Goal: Information Seeking & Learning: Check status

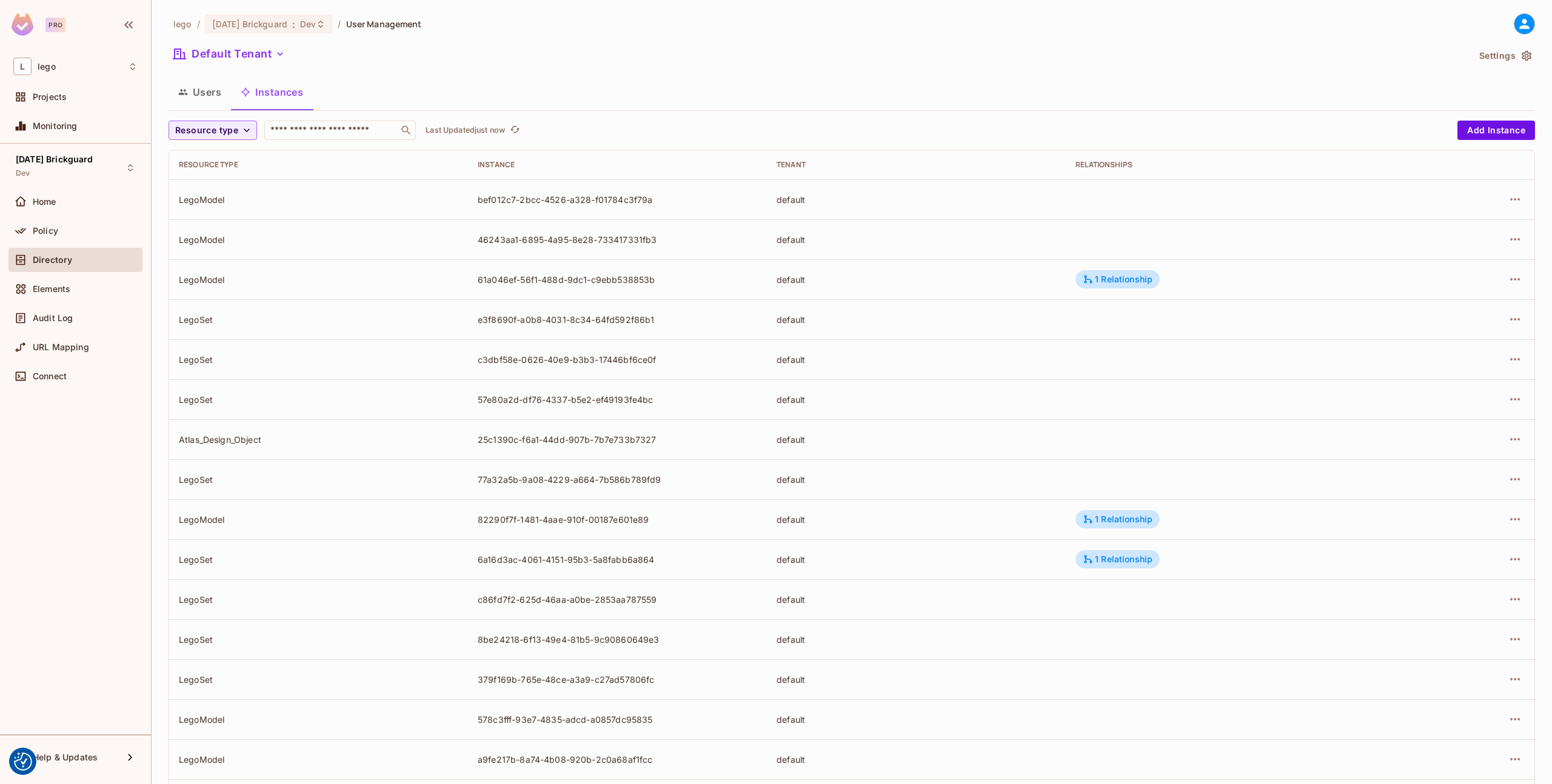
click at [1115, 169] on div "Relationships" at bounding box center [1236, 165] width 322 height 10
click at [492, 523] on td "82290f7f-1481-4aae-910f-00187e601e89" at bounding box center [618, 517] width 299 height 40
drag, startPoint x: 478, startPoint y: 519, endPoint x: 675, endPoint y: 516, distance: 197.0
click at [675, 516] on div "82290f7f-1481-4aae-910f-00187e601e89" at bounding box center [618, 518] width 279 height 12
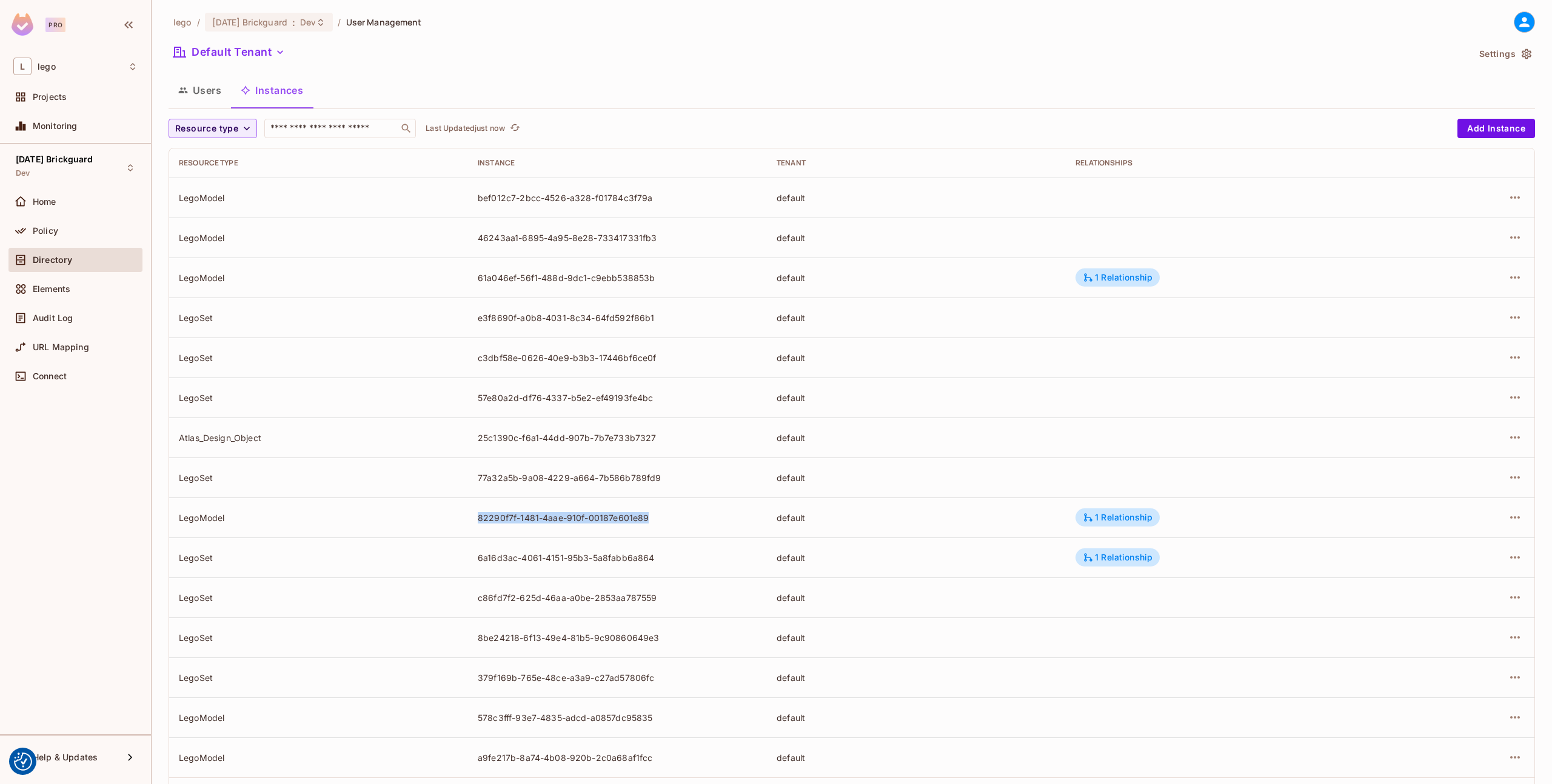
copy div "82290f7f-1481-4aae-910f-00187e601e89"
drag, startPoint x: 475, startPoint y: 560, endPoint x: 685, endPoint y: 554, distance: 210.1
click at [682, 558] on td "6a16d3ac-4061-4151-95b3-5a8fabb6a864" at bounding box center [618, 558] width 299 height 40
copy div "6a16d3ac-4061-4151-95b3-5a8fabb6a864"
drag, startPoint x: 473, startPoint y: 275, endPoint x: 738, endPoint y: 275, distance: 265.0
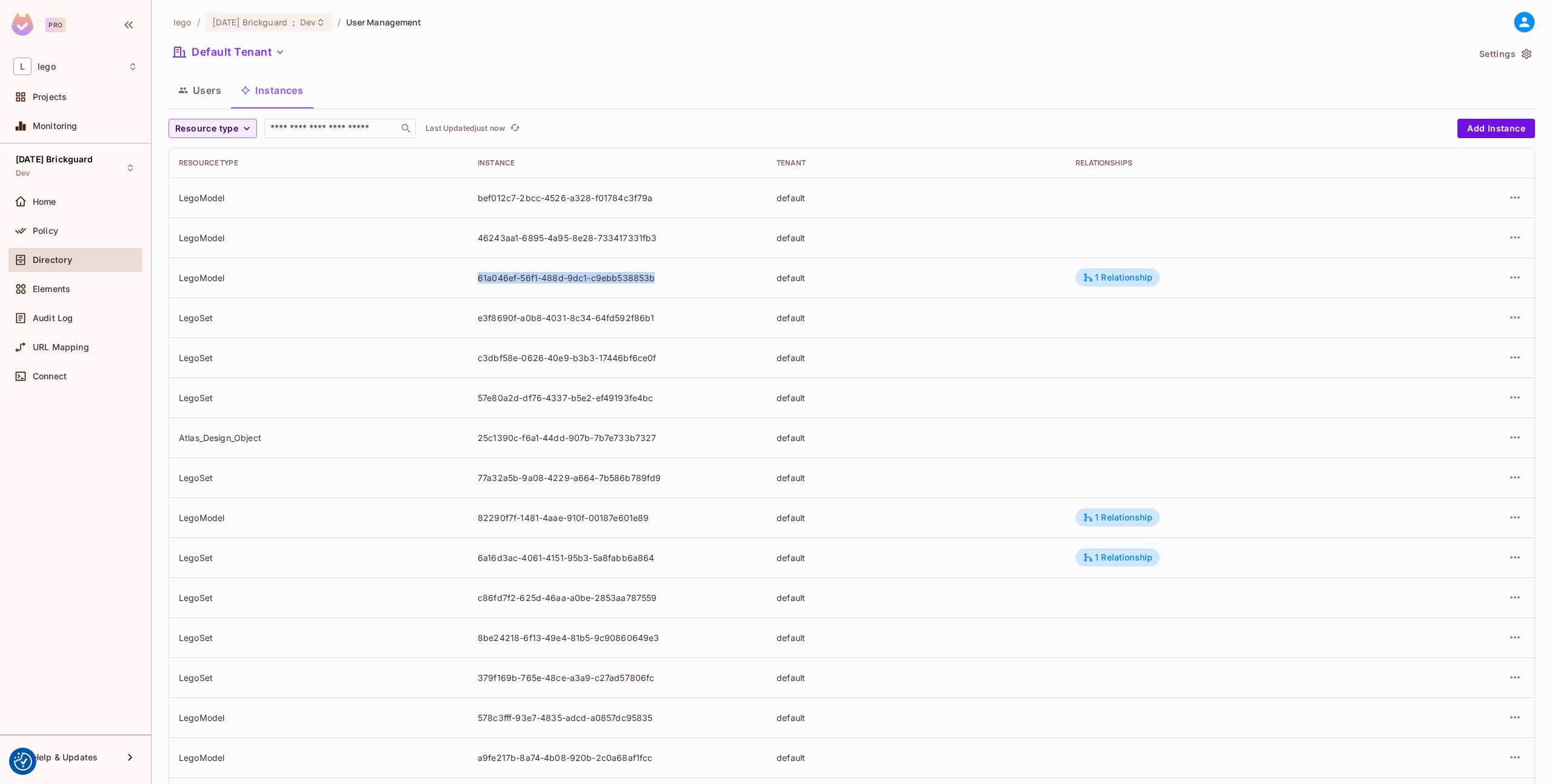
click at [738, 275] on td "61a046ef-56f1-488d-9dc1-c9ebb538853b" at bounding box center [618, 277] width 299 height 40
copy div "61a046ef-56f1-488d-9dc1-c9ebb538853b"
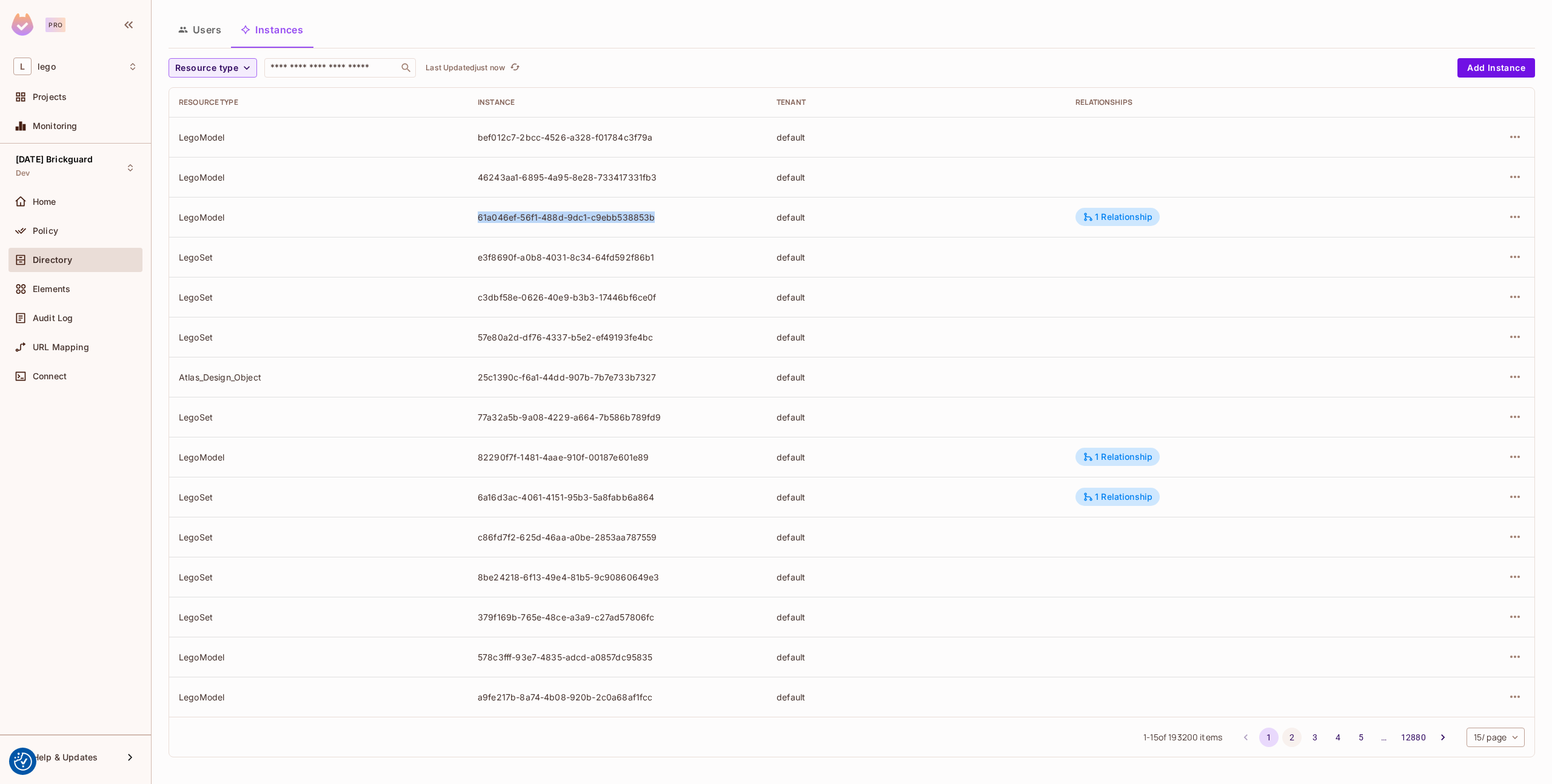
click at [1282, 735] on button "2" at bounding box center [1292, 738] width 20 height 20
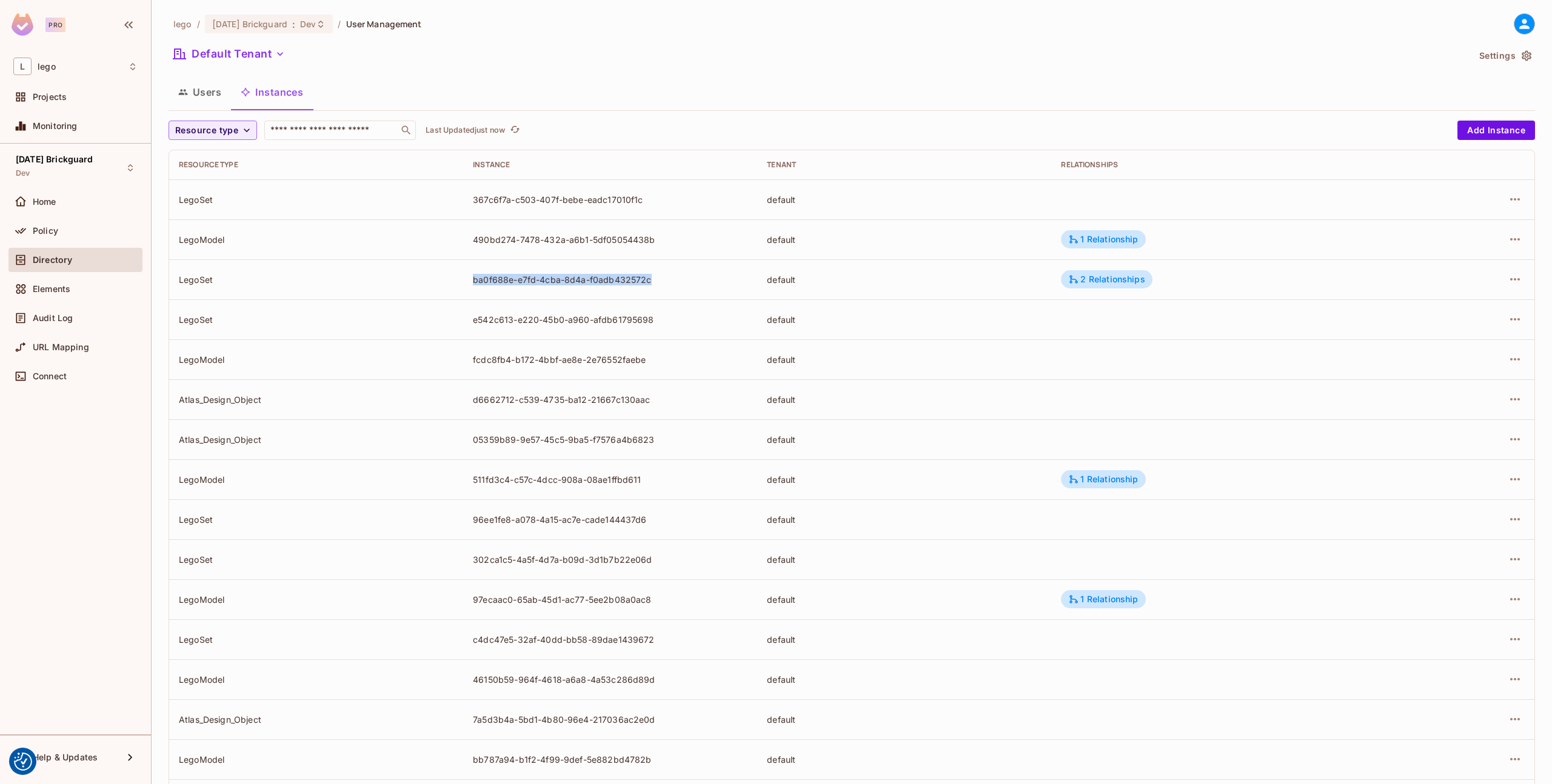
drag, startPoint x: 469, startPoint y: 277, endPoint x: 659, endPoint y: 278, distance: 190.0
click at [659, 278] on td "ba0f688e-e7fd-4cba-8d4a-f0adb432572c" at bounding box center [610, 279] width 294 height 40
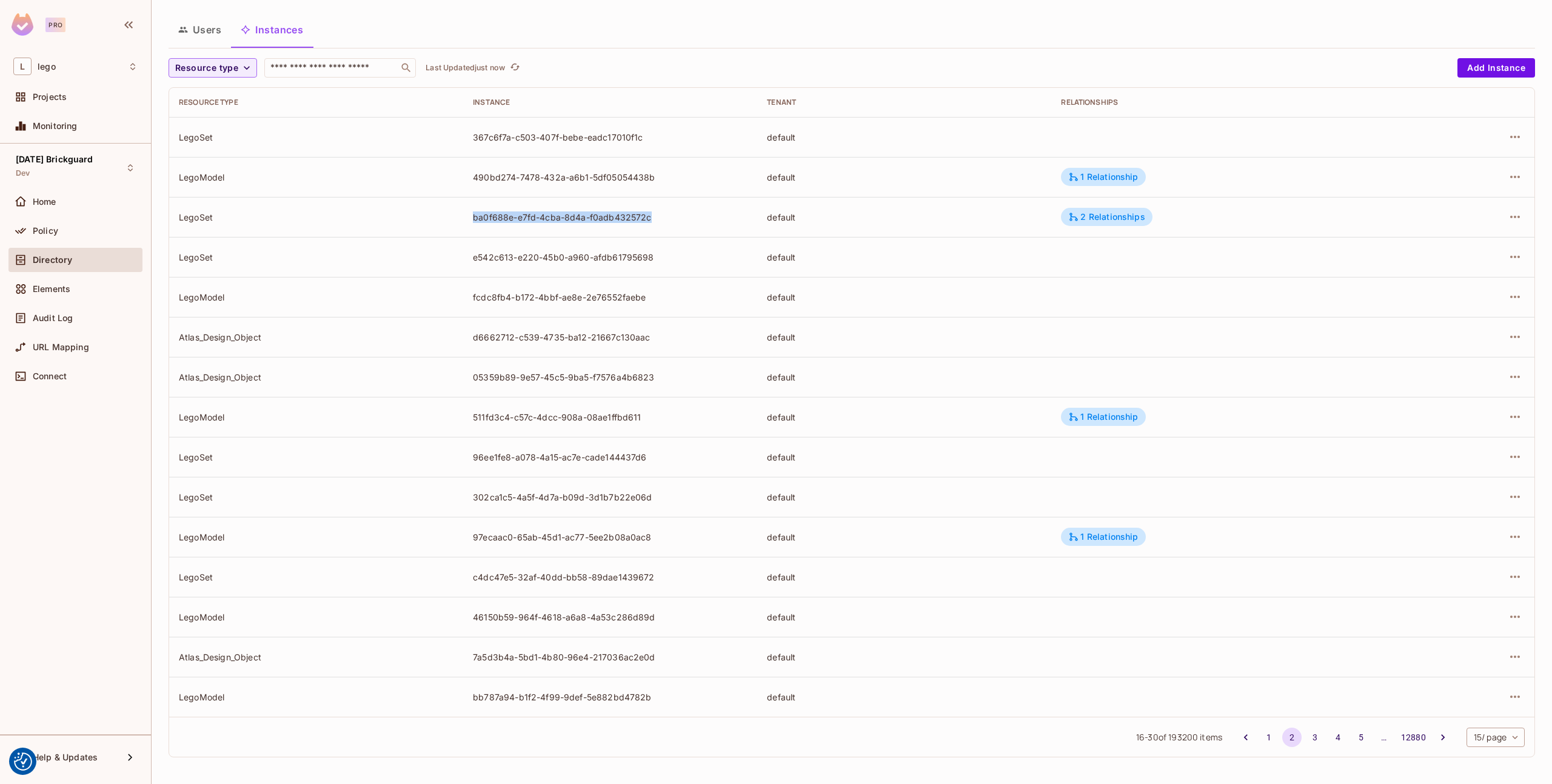
copy div "ba0f688e-e7fd-4cba-8d4a-f0adb432572c"
click at [1306, 742] on button "3" at bounding box center [1316, 738] width 20 height 20
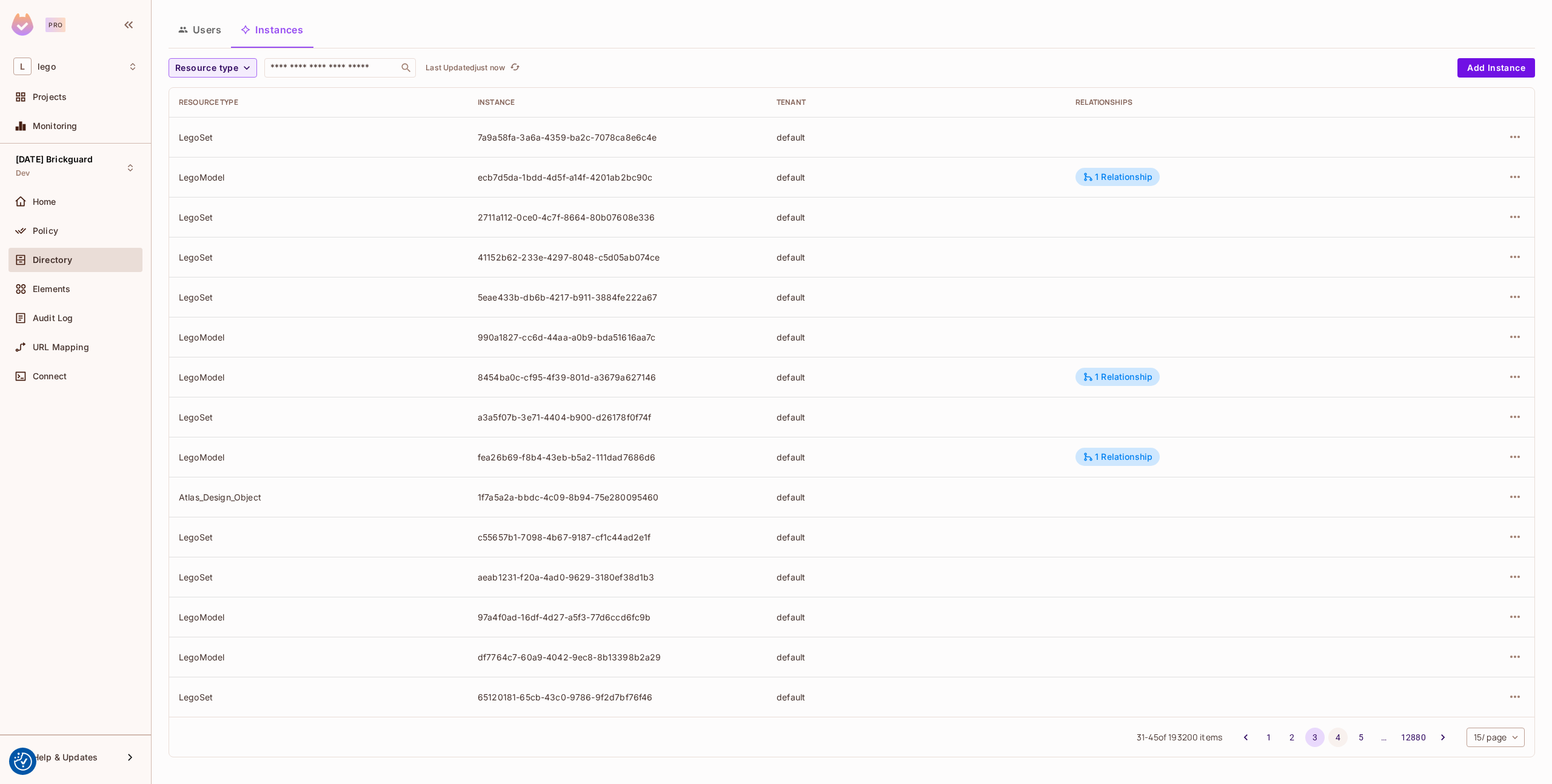
click at [1329, 734] on button "4" at bounding box center [1338, 738] width 20 height 20
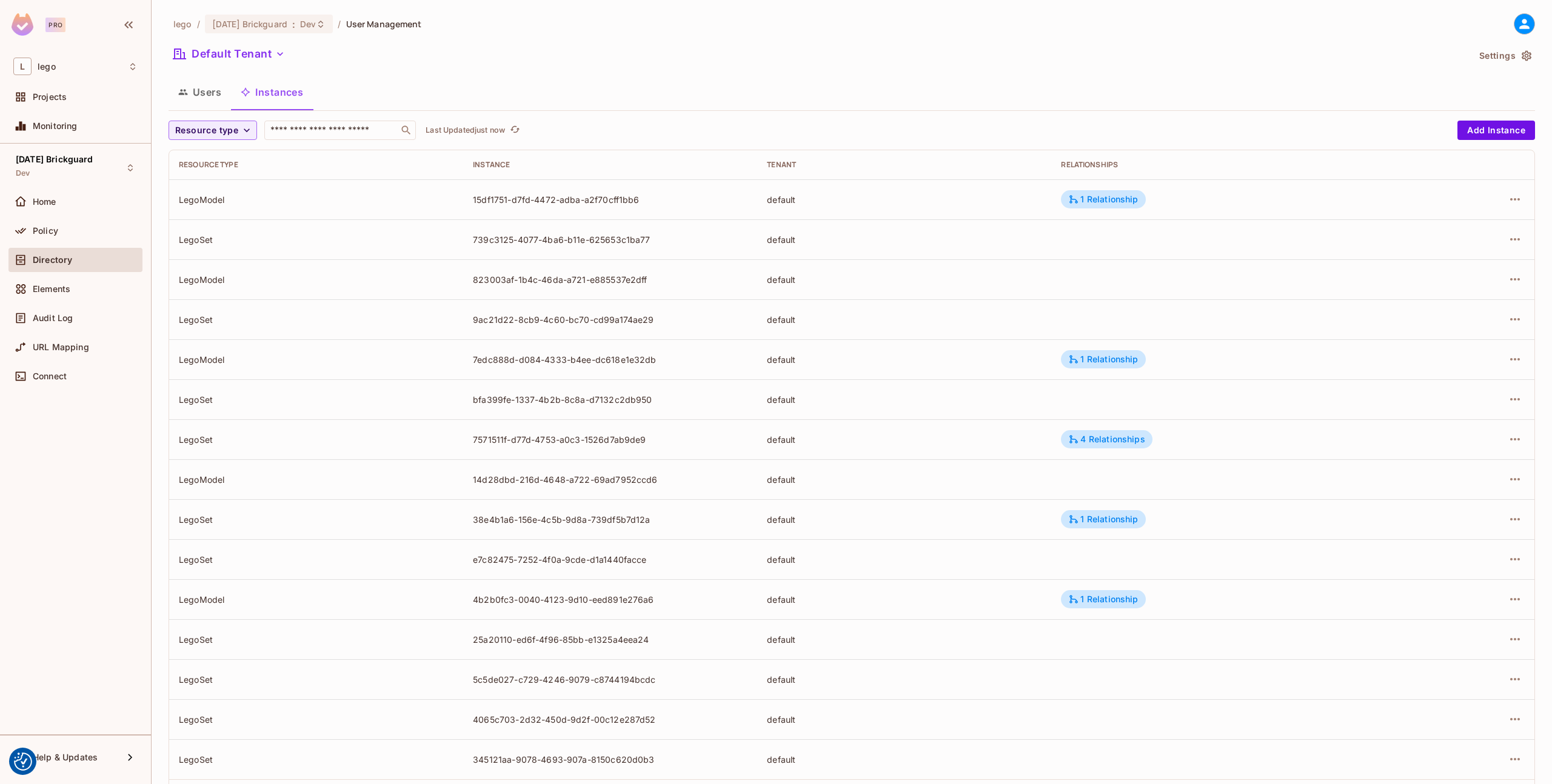
scroll to position [1, 0]
drag, startPoint x: 471, startPoint y: 441, endPoint x: 662, endPoint y: 437, distance: 191.0
click at [662, 437] on div "7571511f-d77d-4753-a0c3-1526d7ab9de9" at bounding box center [610, 440] width 275 height 12
copy div "7571511f-d77d-4753-a0c3-1526d7ab9de9"
click at [923, 481] on div "default" at bounding box center [903, 479] width 275 height 12
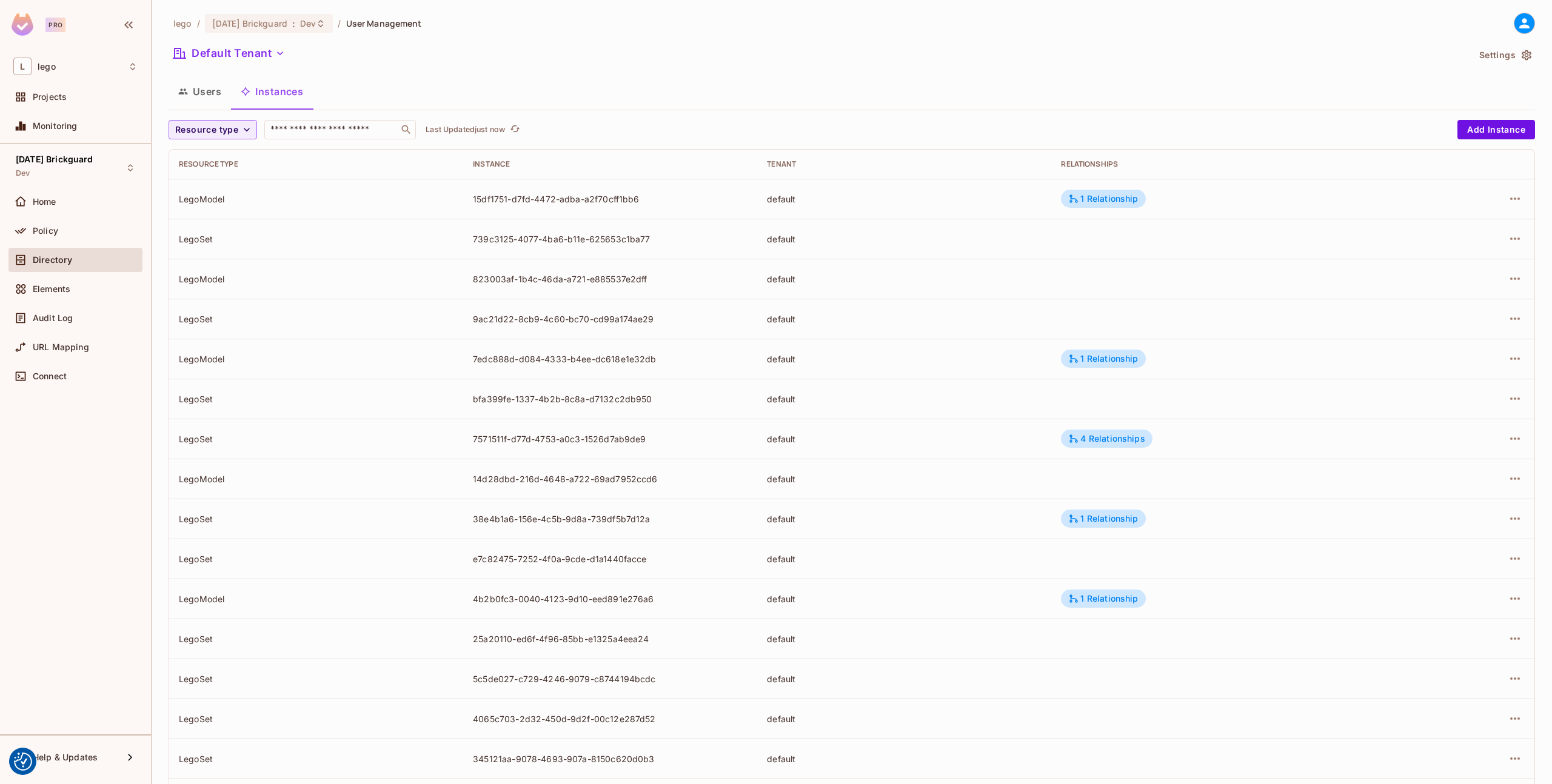
scroll to position [62, 0]
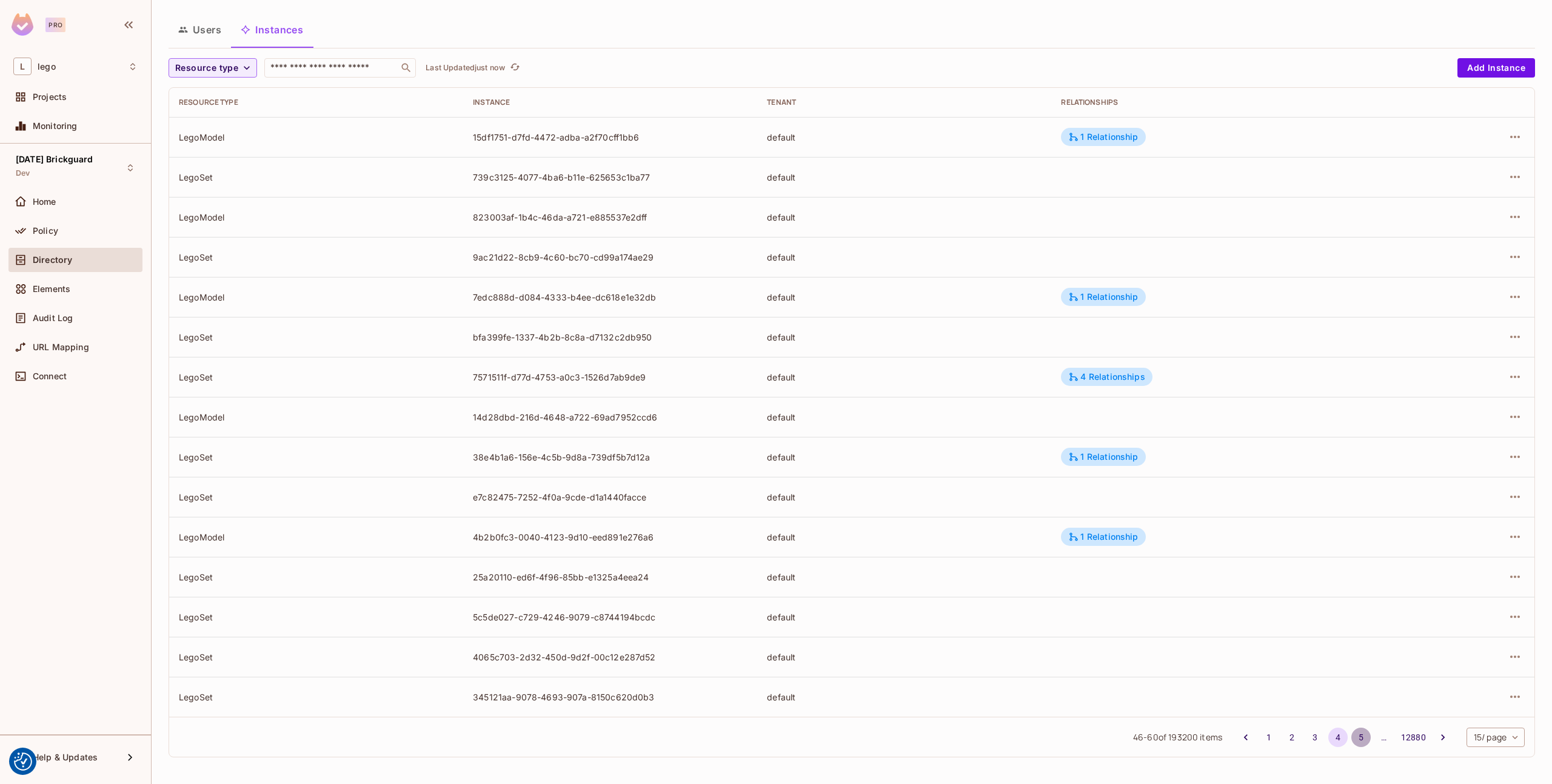
click at [1351, 735] on button "5" at bounding box center [1361, 738] width 20 height 20
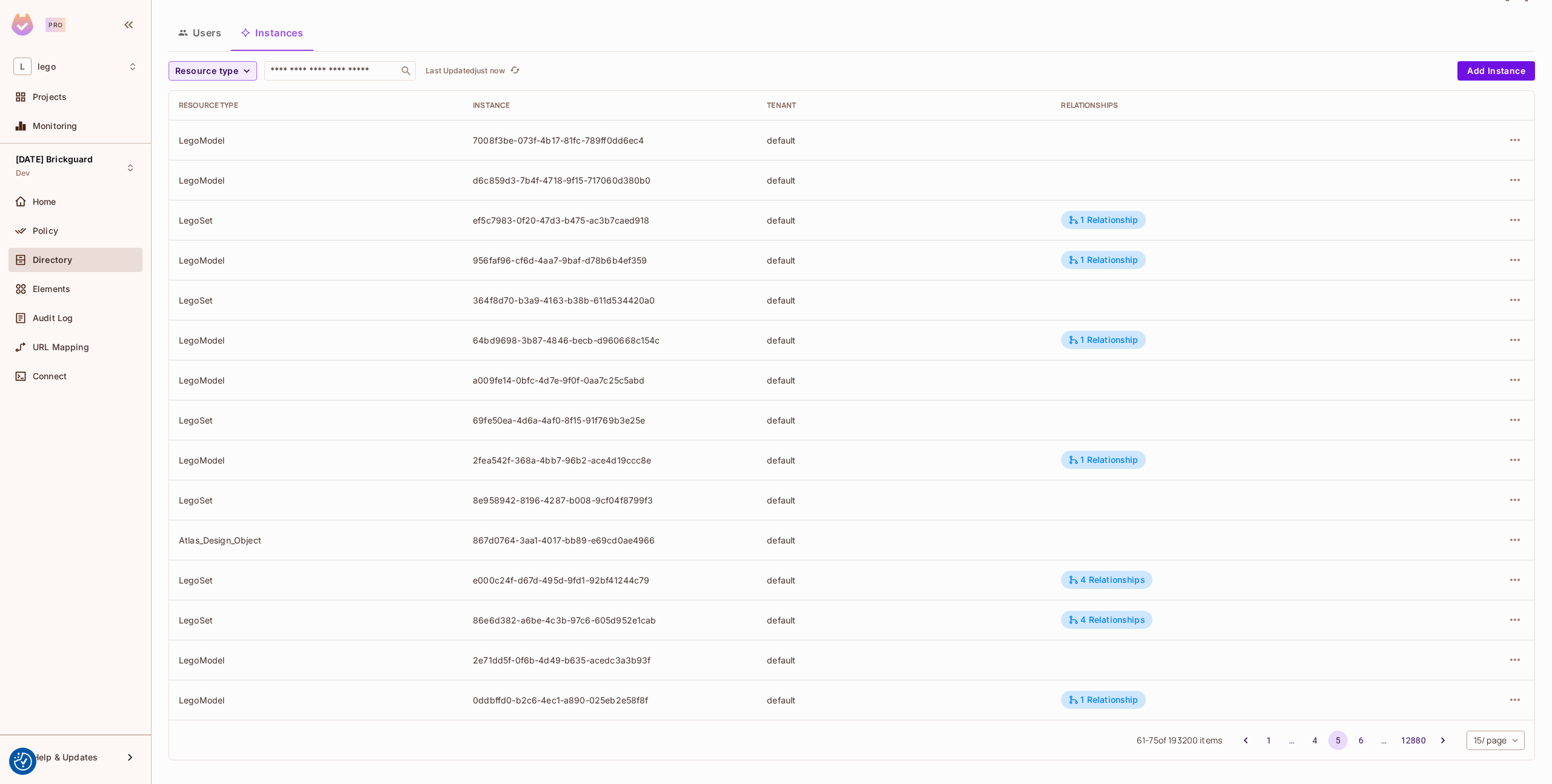
scroll to position [0, 0]
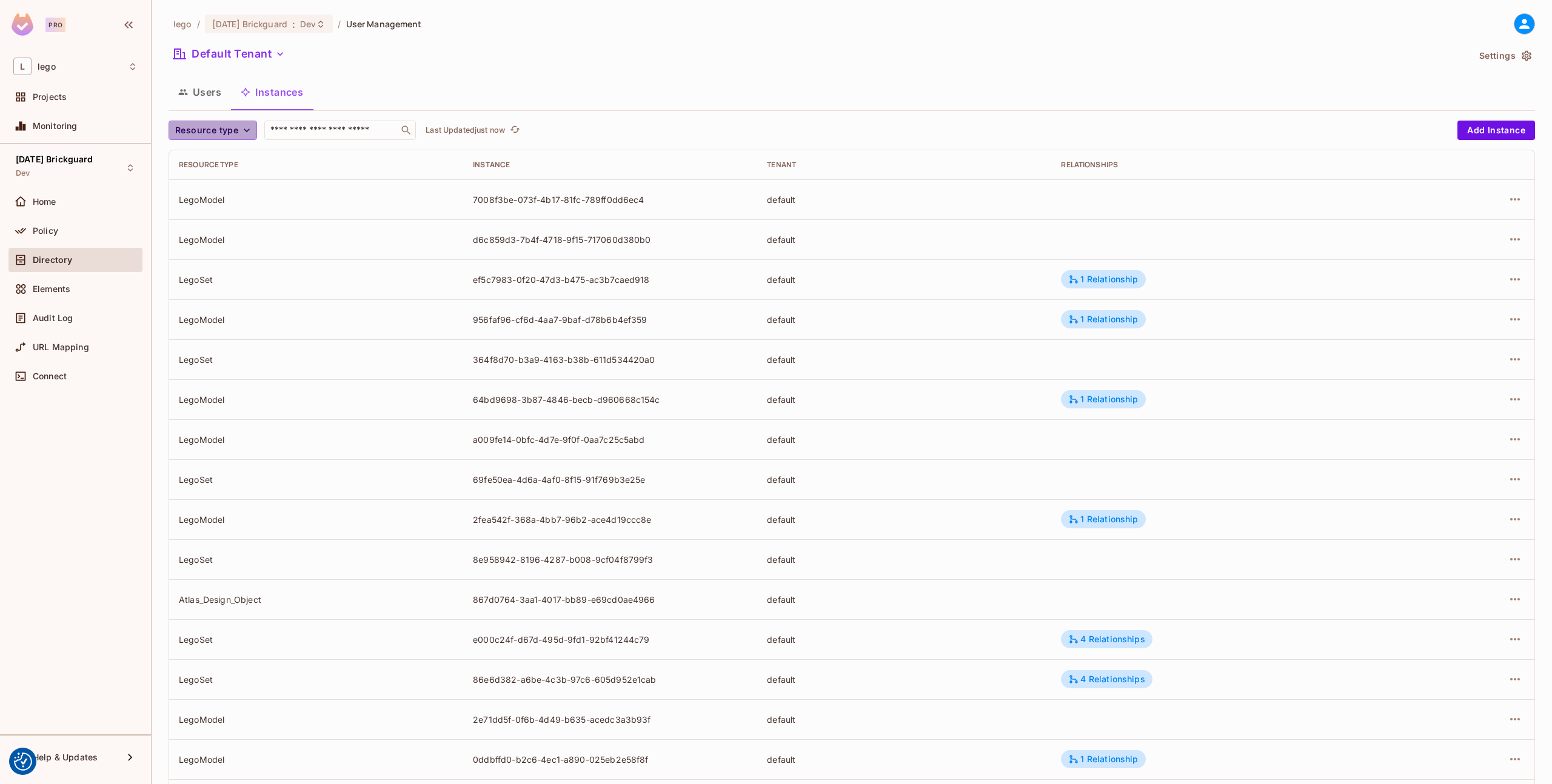
click at [203, 132] on span "Resource type" at bounding box center [207, 130] width 63 height 15
click at [218, 148] on li "LegoModel" at bounding box center [218, 157] width 100 height 26
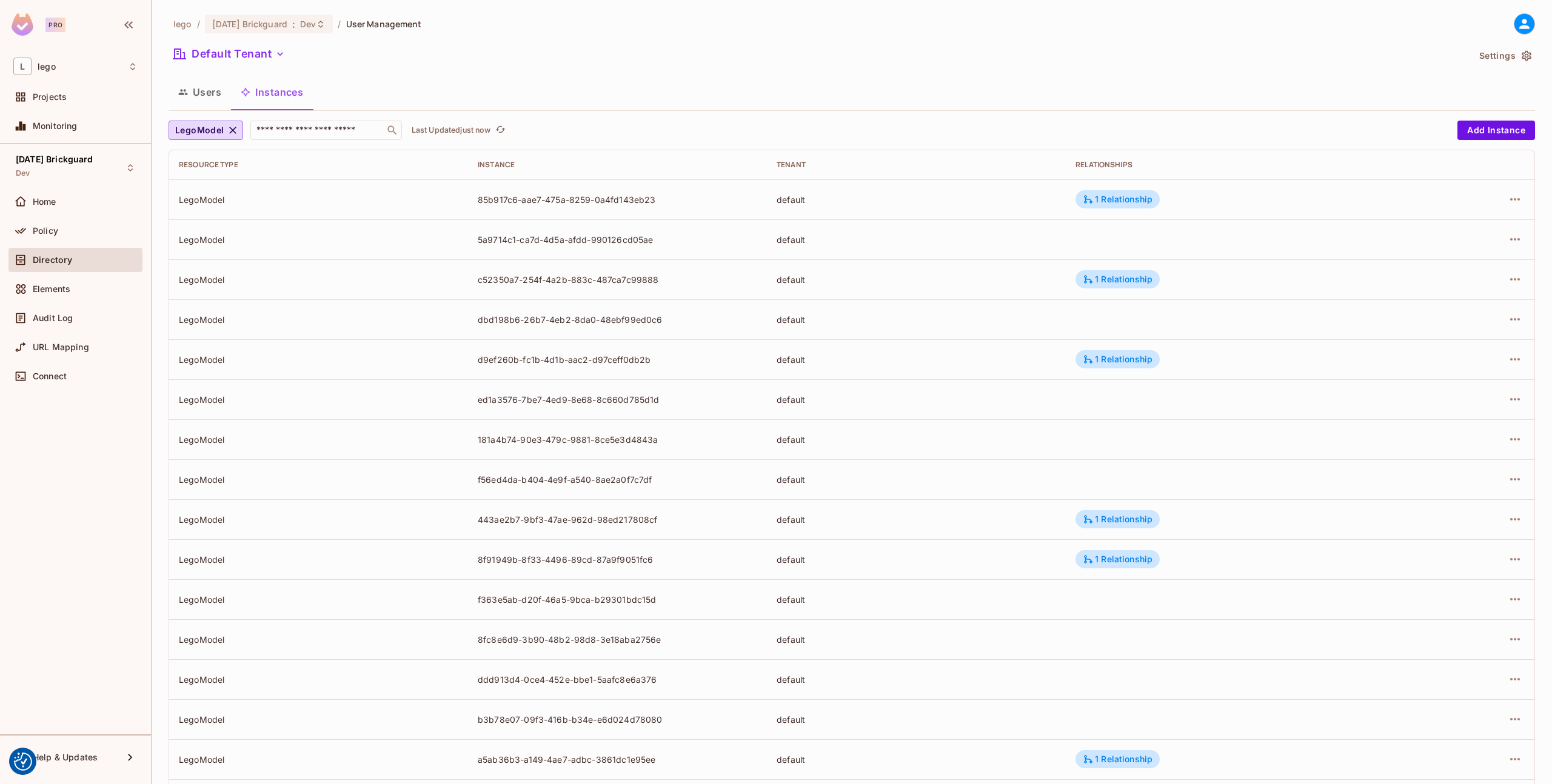
scroll to position [62, 0]
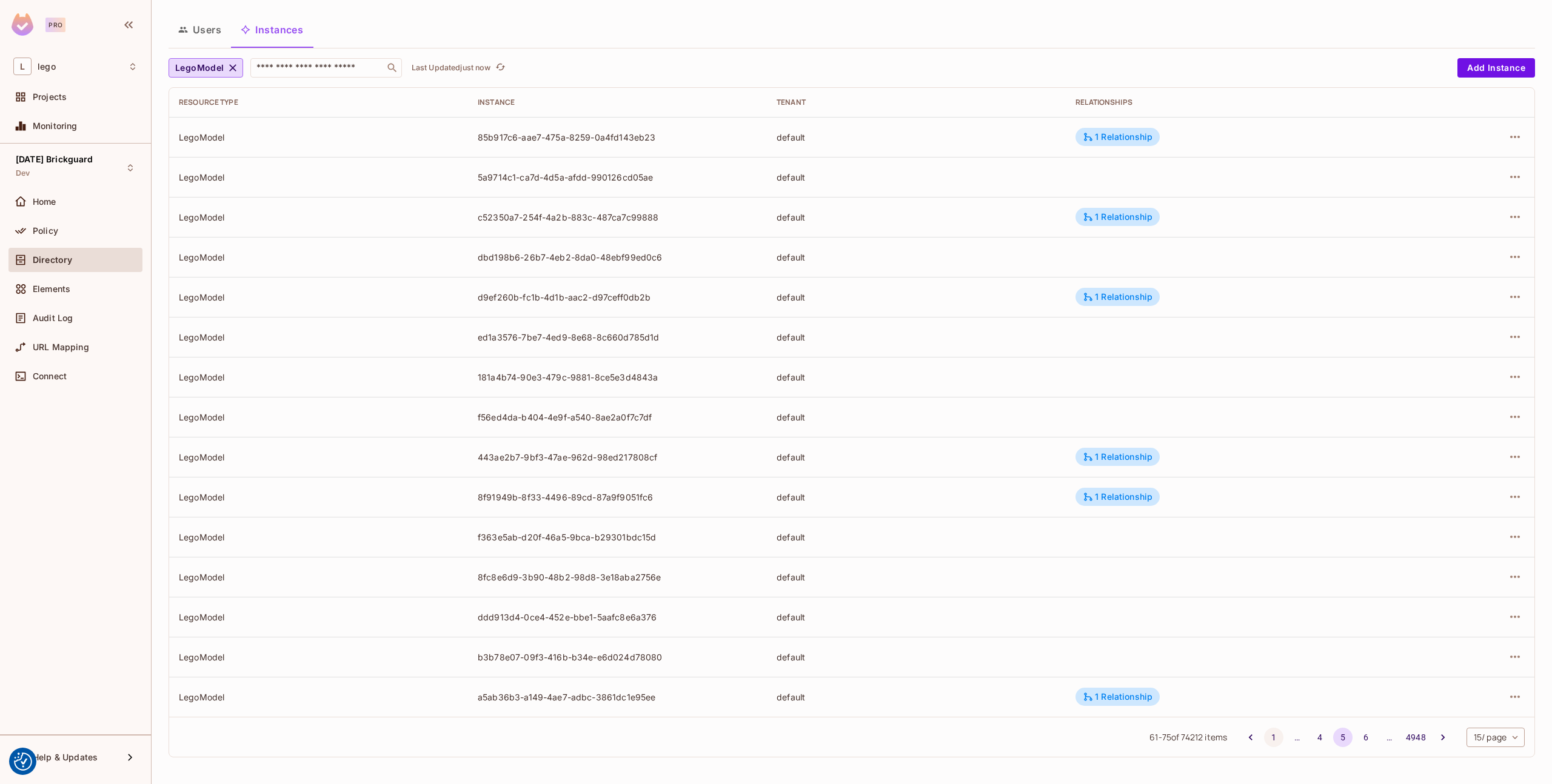
click at [1265, 742] on button "1" at bounding box center [1274, 738] width 20 height 20
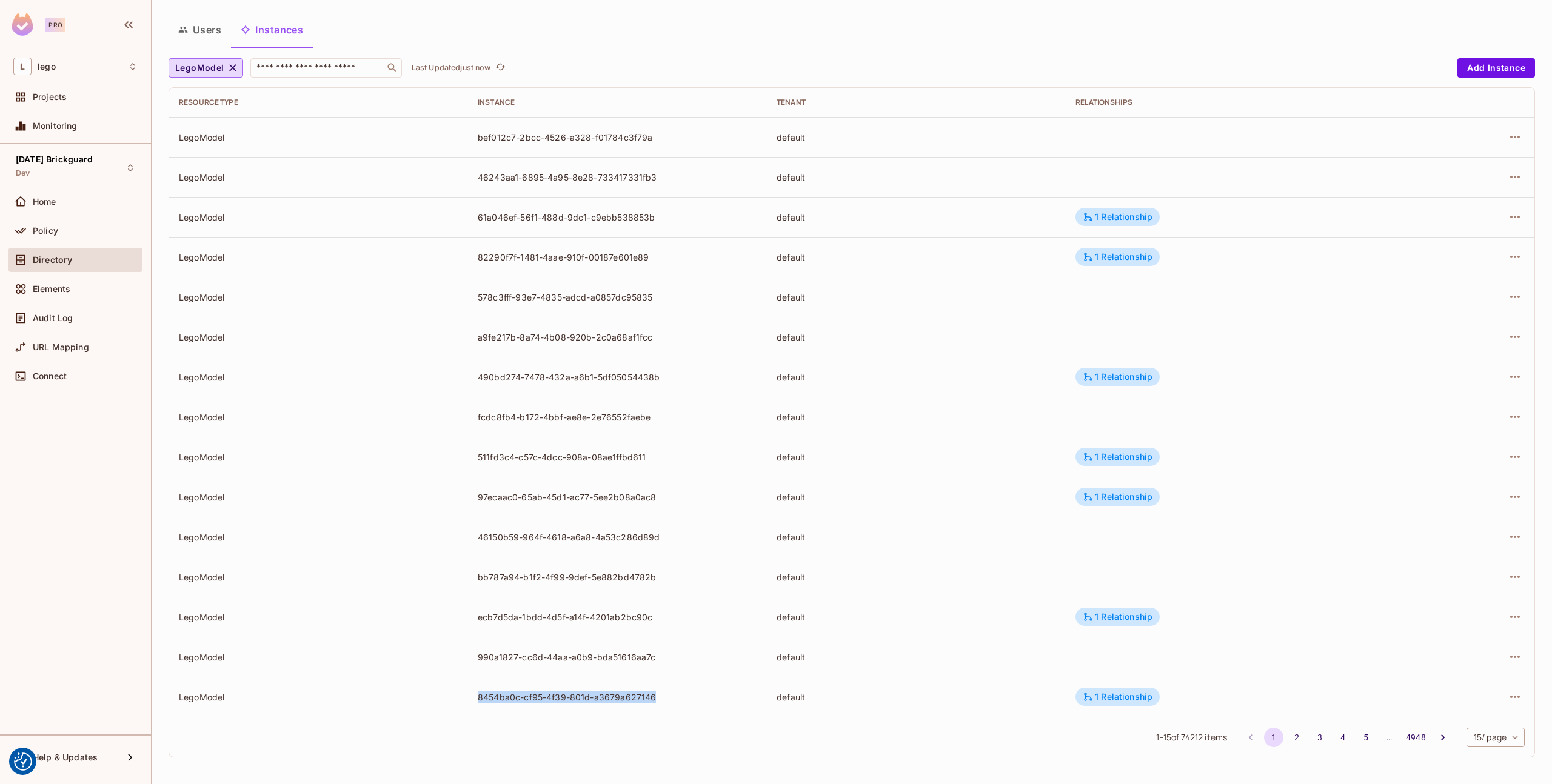
drag, startPoint x: 477, startPoint y: 698, endPoint x: 655, endPoint y: 698, distance: 178.0
click at [655, 698] on div "8454ba0c-cf95-4f39-801d-a3679a627146" at bounding box center [618, 697] width 279 height 12
copy div "8454ba0c-cf95-4f39-801d-a3679a627146"
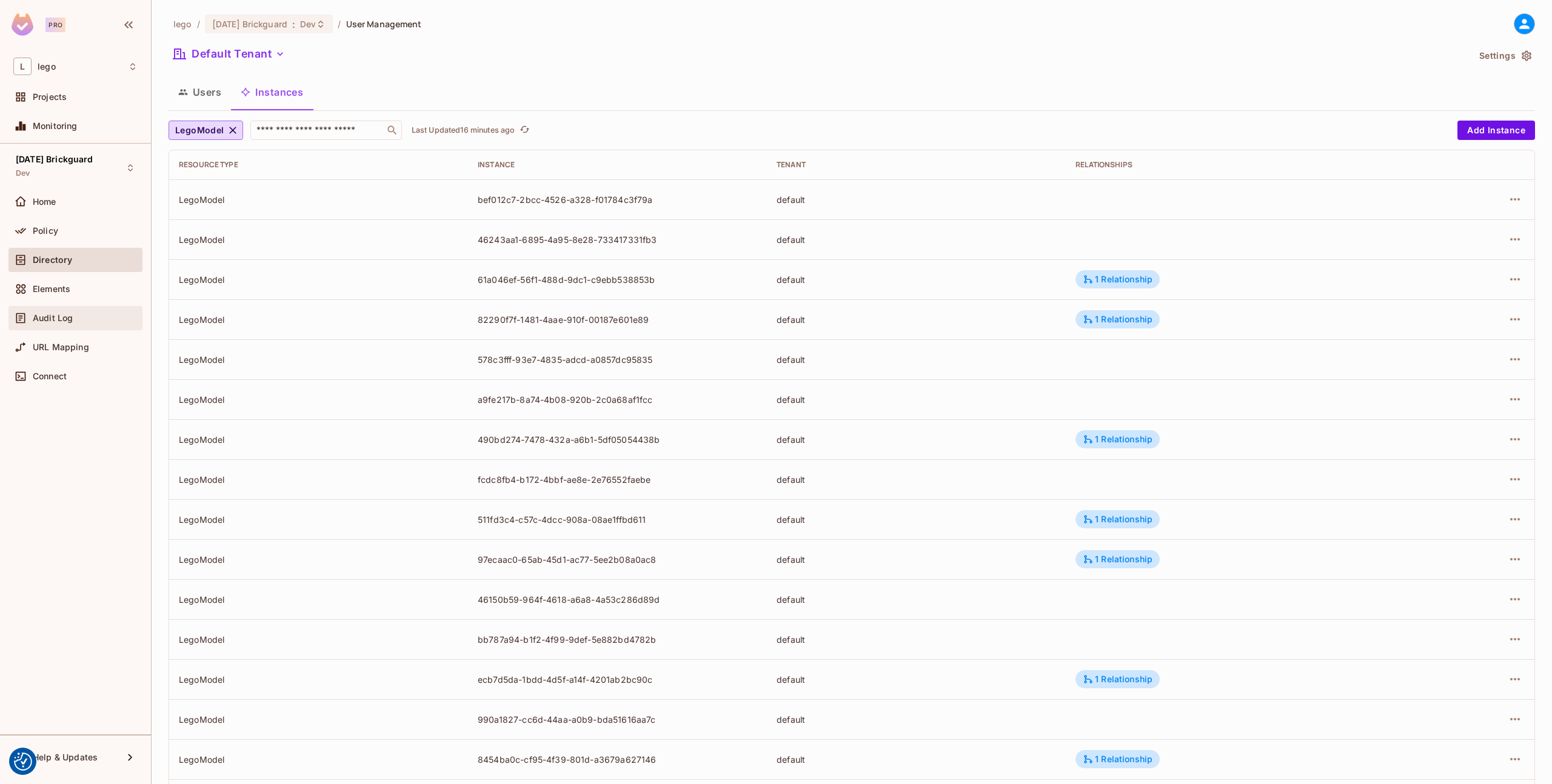
click at [56, 321] on span "Audit Log" at bounding box center [52, 319] width 40 height 10
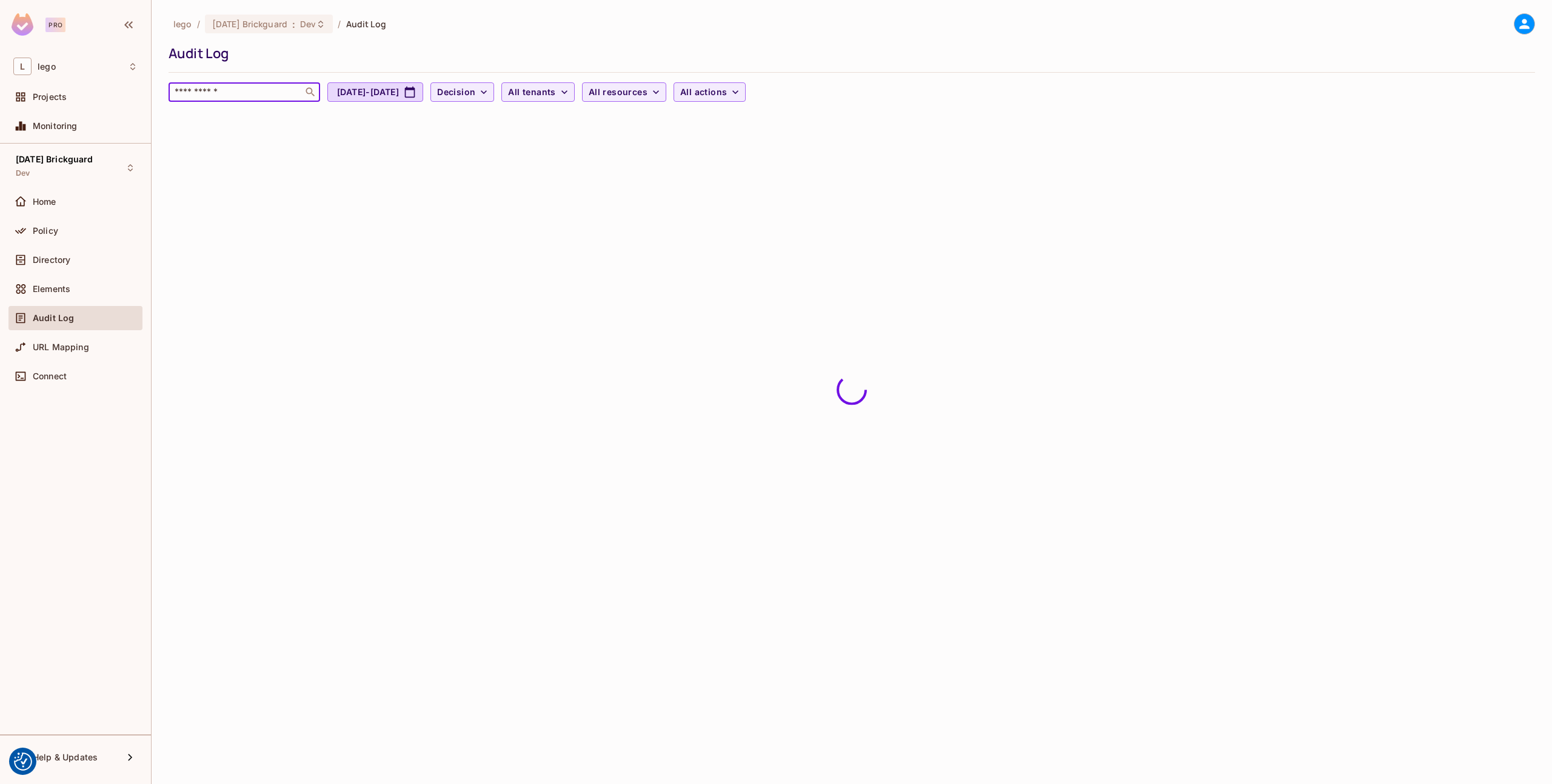
click at [233, 90] on input "text" at bounding box center [235, 91] width 127 height 12
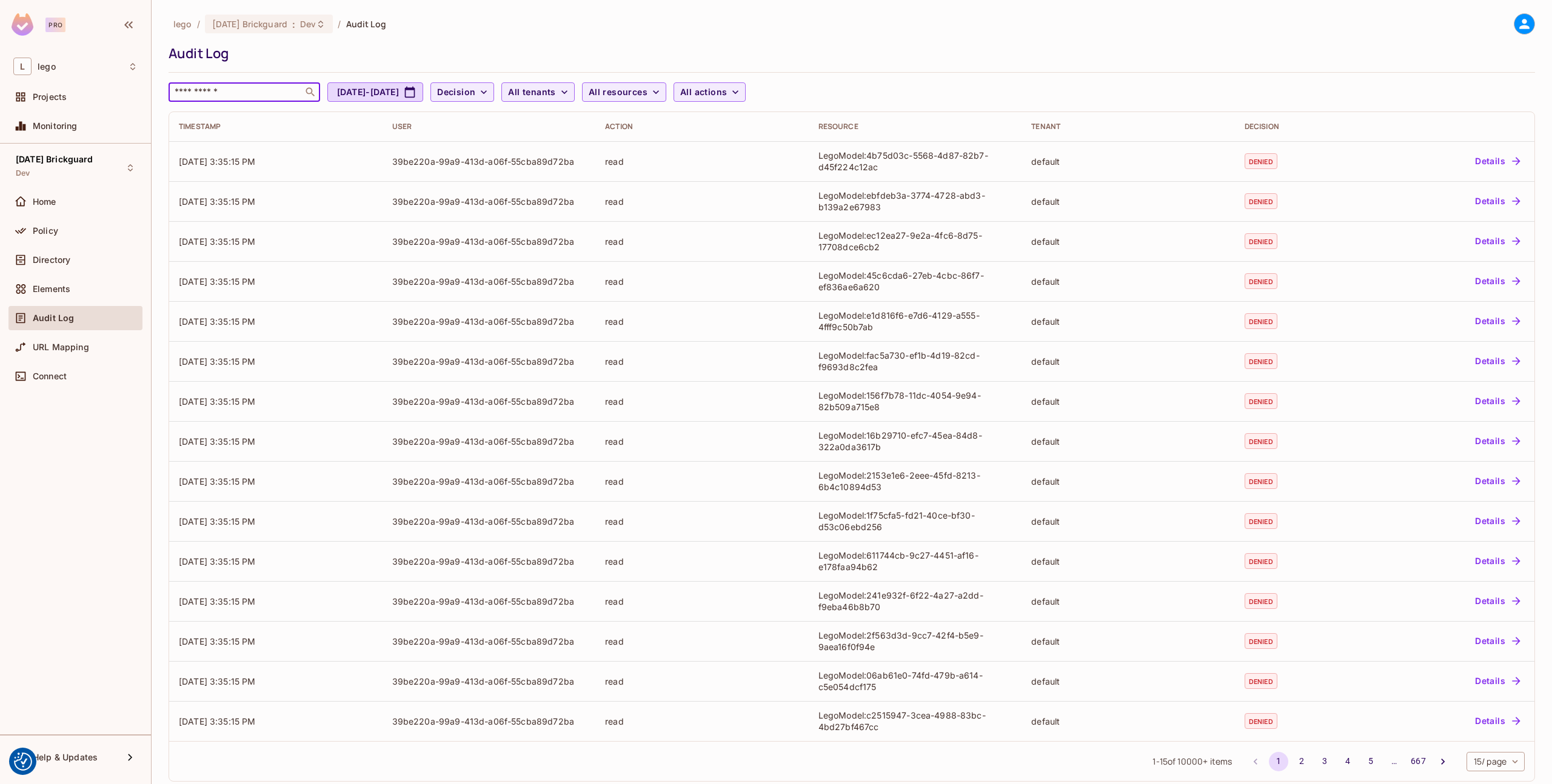
click at [227, 94] on input "text" at bounding box center [235, 91] width 127 height 12
click at [262, 94] on input "text" at bounding box center [235, 91] width 127 height 12
paste input "**********"
type input "**********"
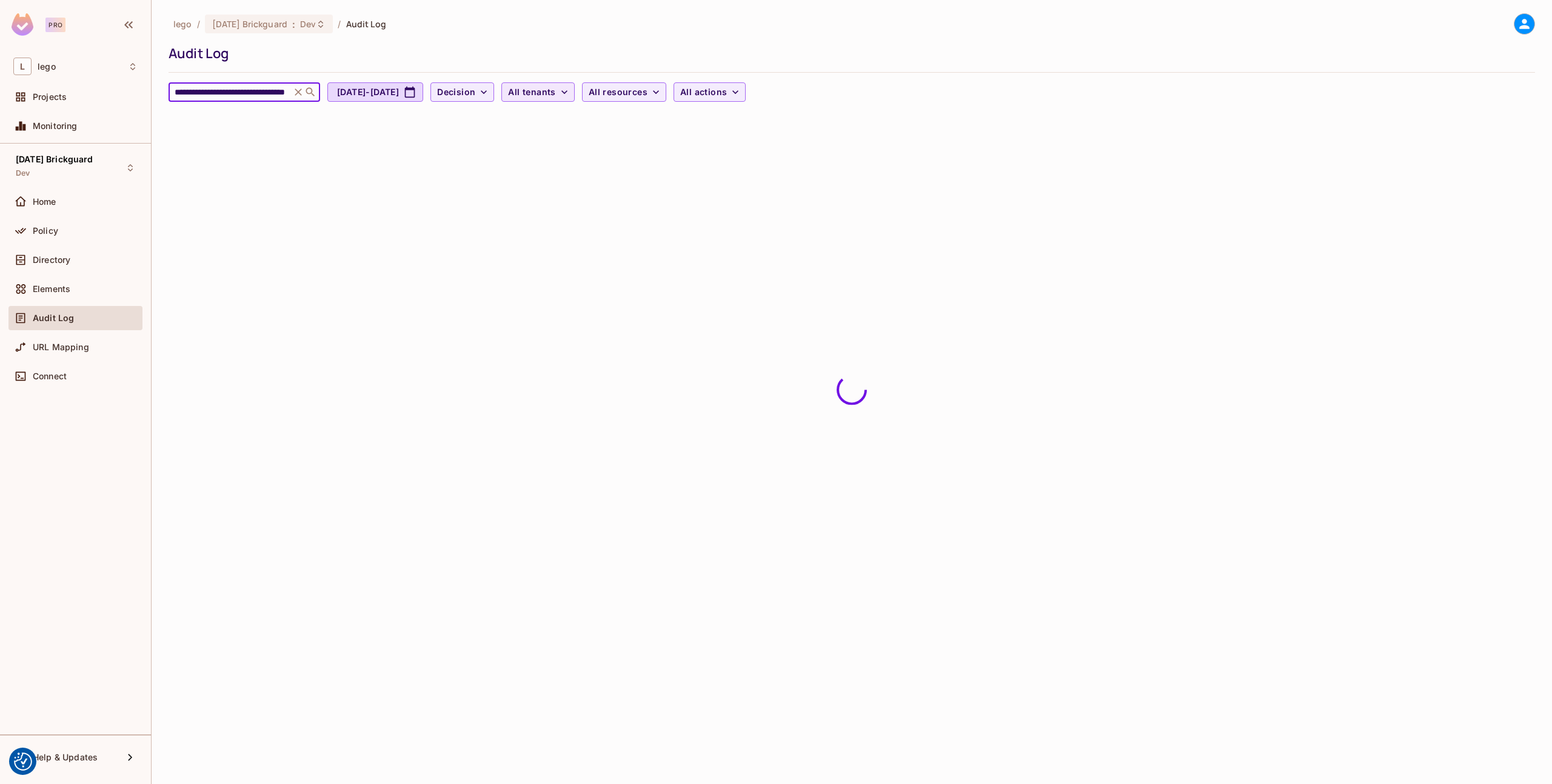
click at [575, 87] on button "All tenants" at bounding box center [538, 92] width 73 height 20
click at [615, 157] on span "Default Tenant" at bounding box center [627, 153] width 114 height 12
click at [664, 91] on span "All resources" at bounding box center [635, 91] width 59 height 15
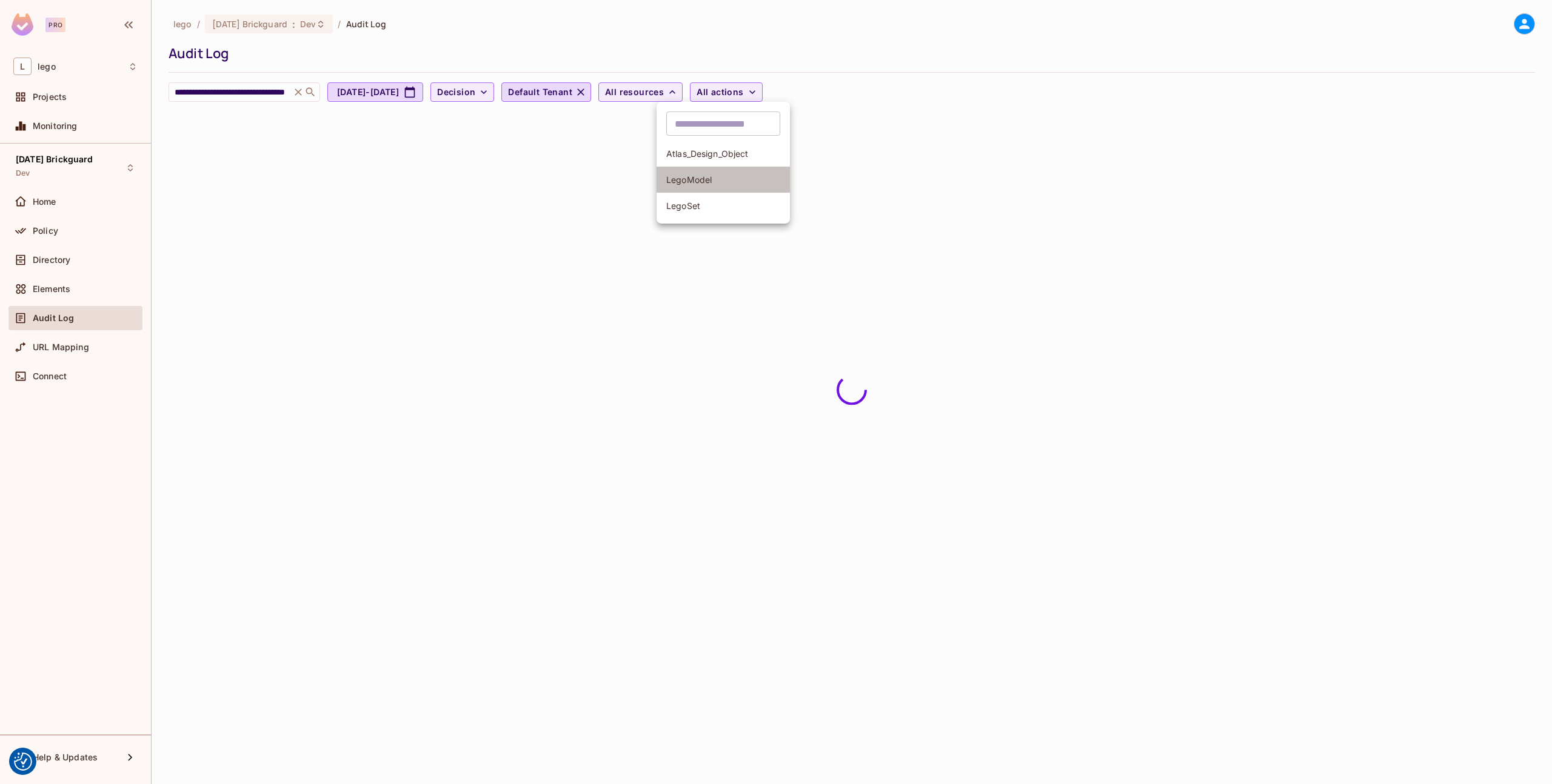
click at [708, 182] on span "LegoModel" at bounding box center [723, 180] width 114 height 12
click at [669, 92] on icon "button" at bounding box center [662, 91] width 12 height 12
click at [743, 90] on span "All actions" at bounding box center [719, 91] width 46 height 15
click at [788, 208] on span "read" at bounding box center [813, 206] width 114 height 12
click at [475, 97] on span "Decision" at bounding box center [456, 91] width 38 height 15
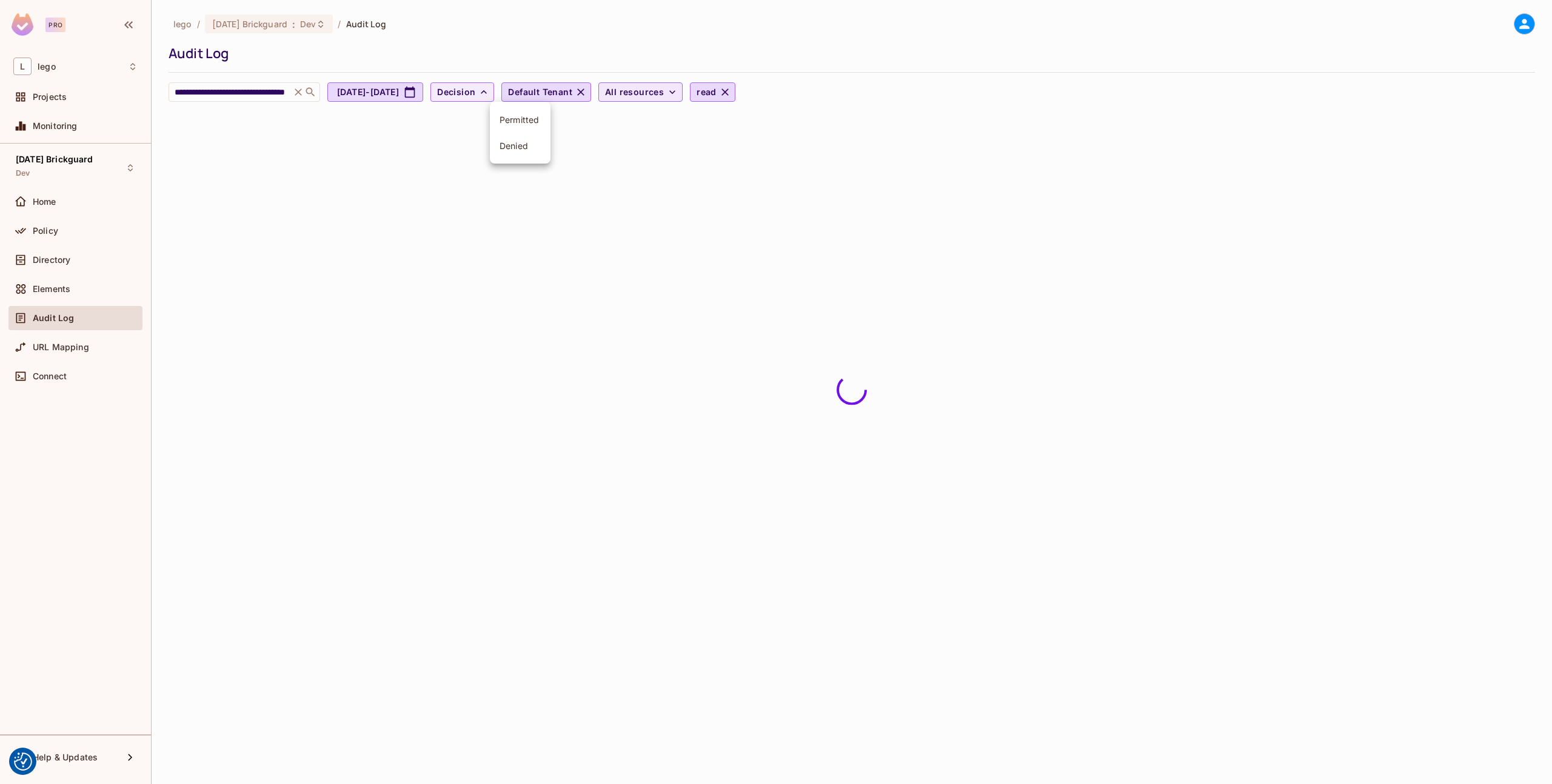
click at [718, 55] on div at bounding box center [776, 392] width 1552 height 784
click at [1231, 30] on div "lego / 08.01.11 Brickguard : Dev / Audit Log" at bounding box center [851, 25] width 1367 height 22
click at [40, 287] on span "Elements" at bounding box center [51, 289] width 37 height 10
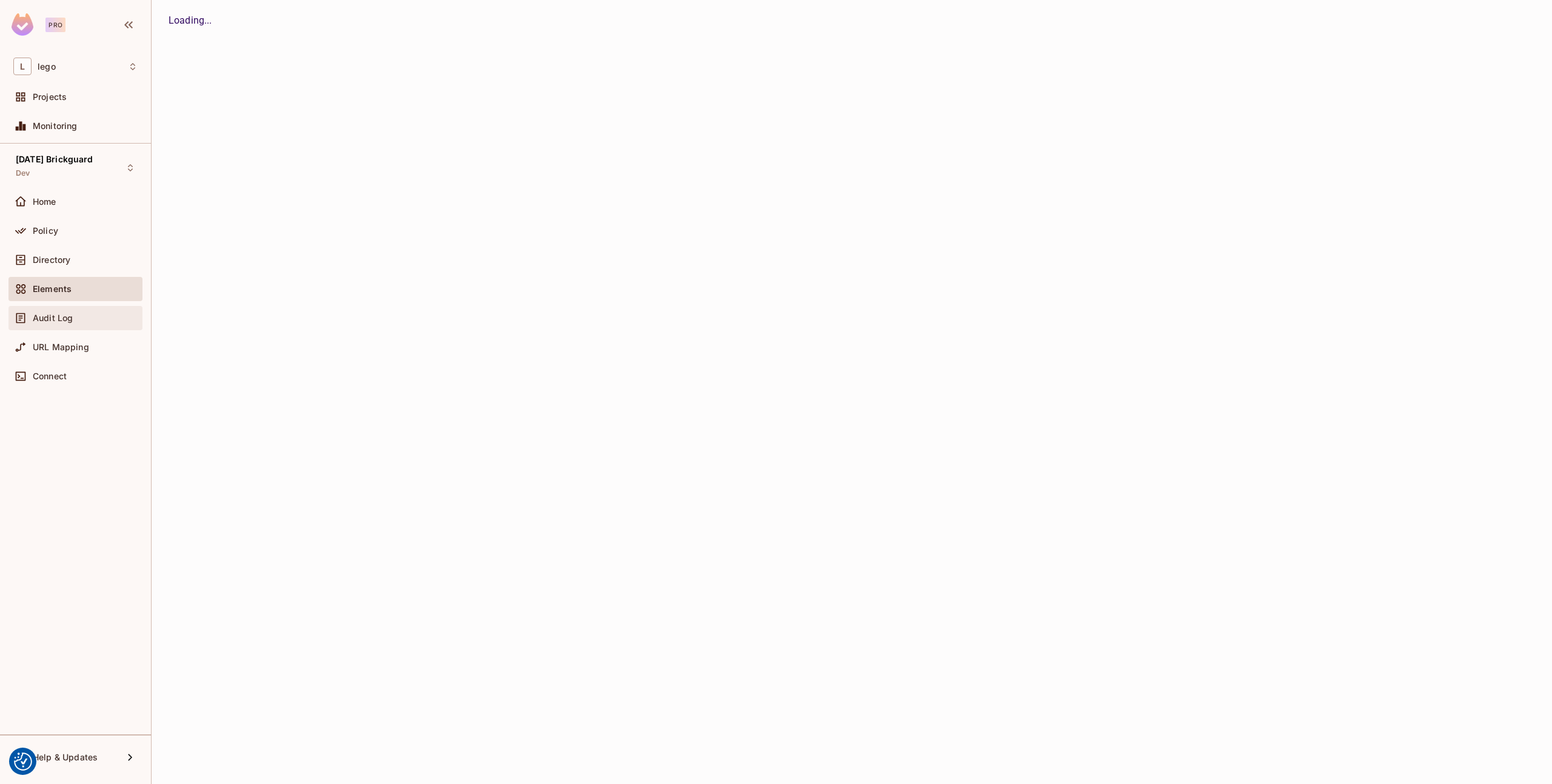
click at [65, 315] on span "Audit Log" at bounding box center [52, 319] width 40 height 10
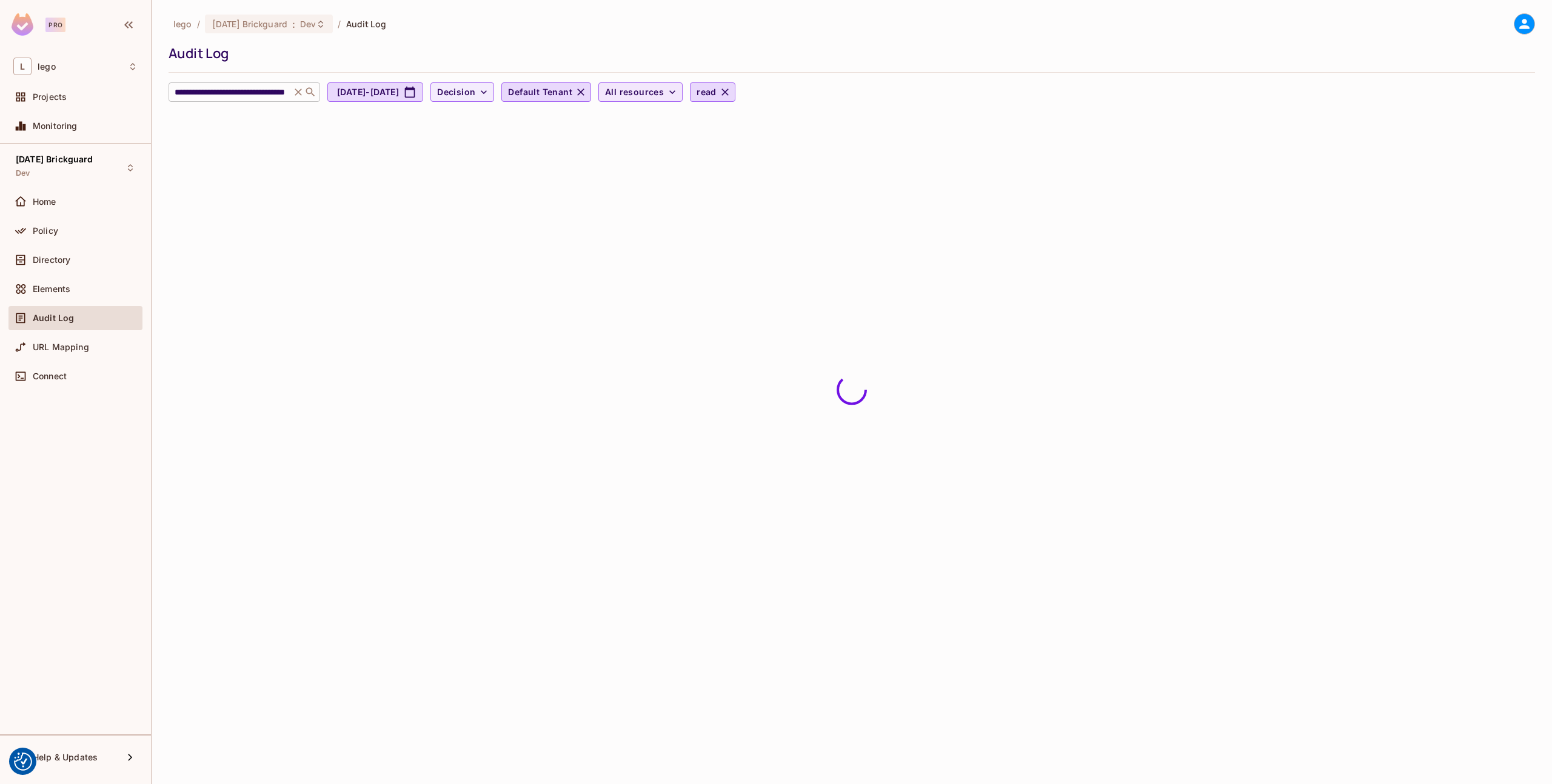
click at [299, 92] on icon at bounding box center [298, 91] width 12 height 12
drag, startPoint x: 634, startPoint y: 90, endPoint x: 645, endPoint y: 90, distance: 11.0
click at [587, 90] on icon "button" at bounding box center [581, 91] width 12 height 12
click at [714, 90] on icon "button" at bounding box center [709, 91] width 12 height 12
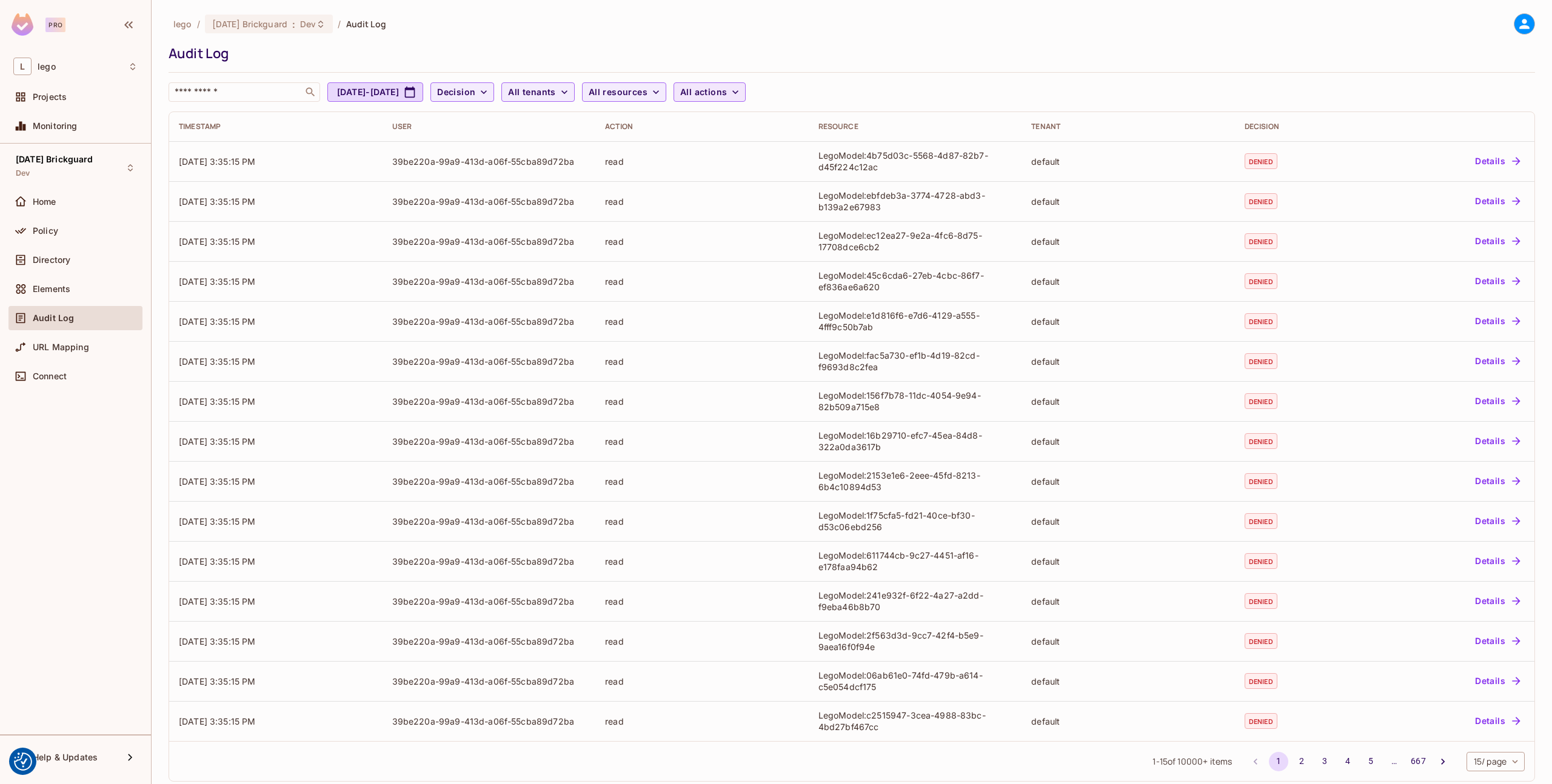
click at [704, 41] on div "lego / 08.01.11 Brickguard : Dev / Audit Log Audit Log ​ Jul 20, 2025 - Aug 20,…" at bounding box center [851, 58] width 1367 height 89
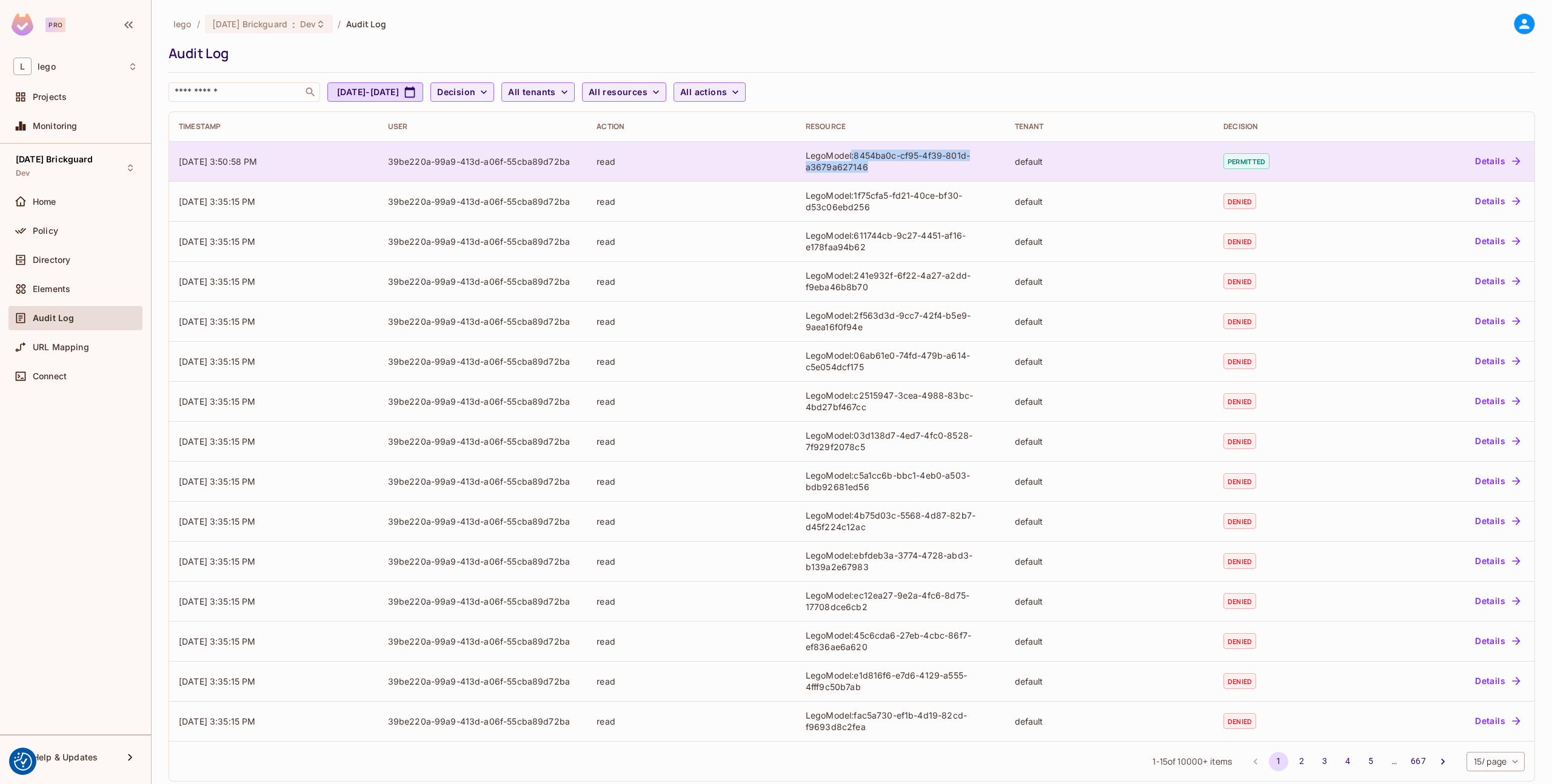
drag, startPoint x: 874, startPoint y: 172, endPoint x: 848, endPoint y: 159, distance: 29.1
click at [848, 159] on div "LegoModel:8454ba0c-cf95-4f39-801d-a3679a627146" at bounding box center [900, 160] width 190 height 23
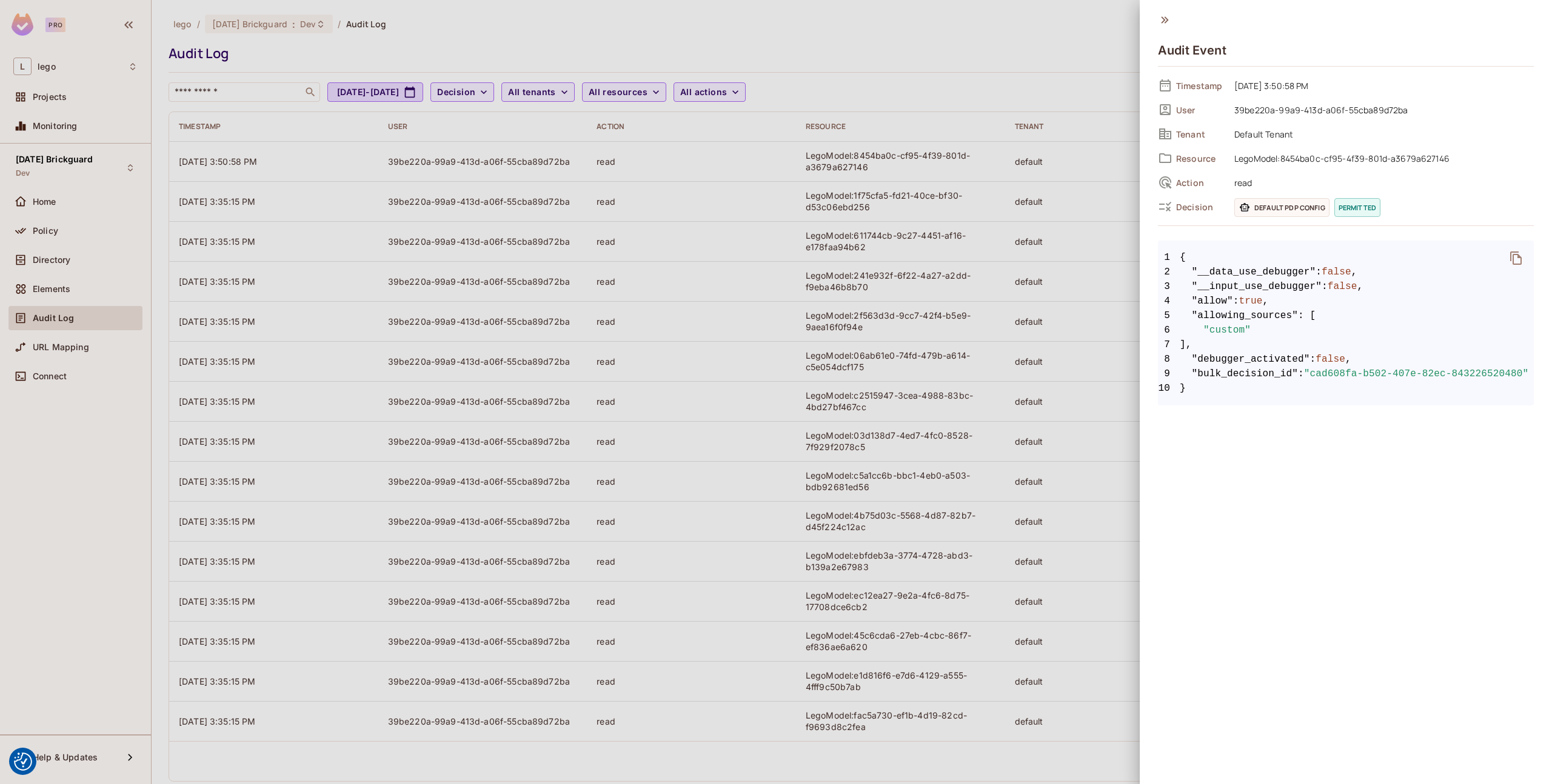
click at [1117, 28] on div at bounding box center [776, 392] width 1552 height 784
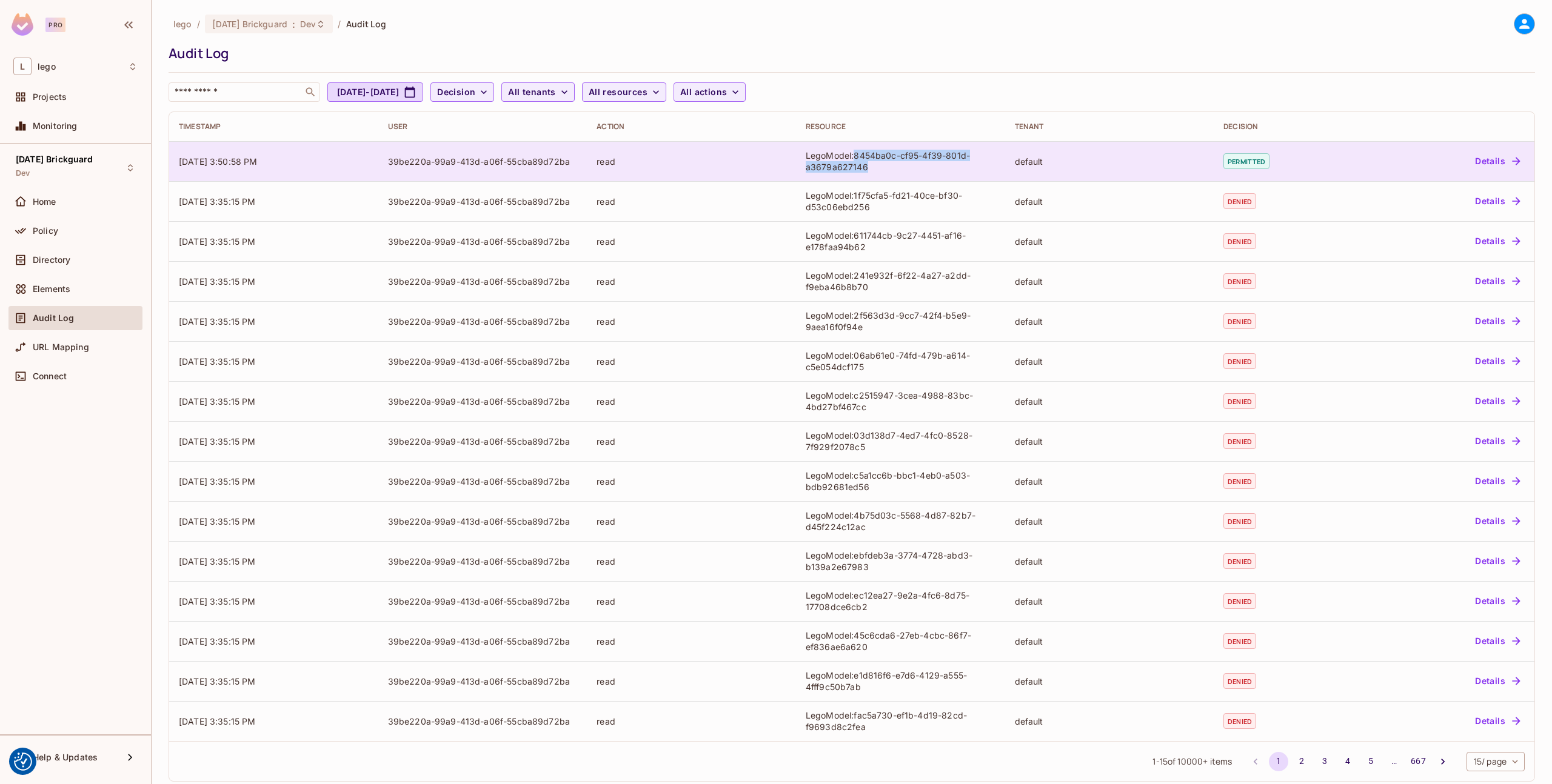
drag, startPoint x: 871, startPoint y: 167, endPoint x: 850, endPoint y: 157, distance: 23.3
click at [850, 157] on div "LegoModel:8454ba0c-cf95-4f39-801d-a3679a627146" at bounding box center [900, 160] width 190 height 23
copy div "8454ba0c-cf95-4f39-801d-a3679a627146"
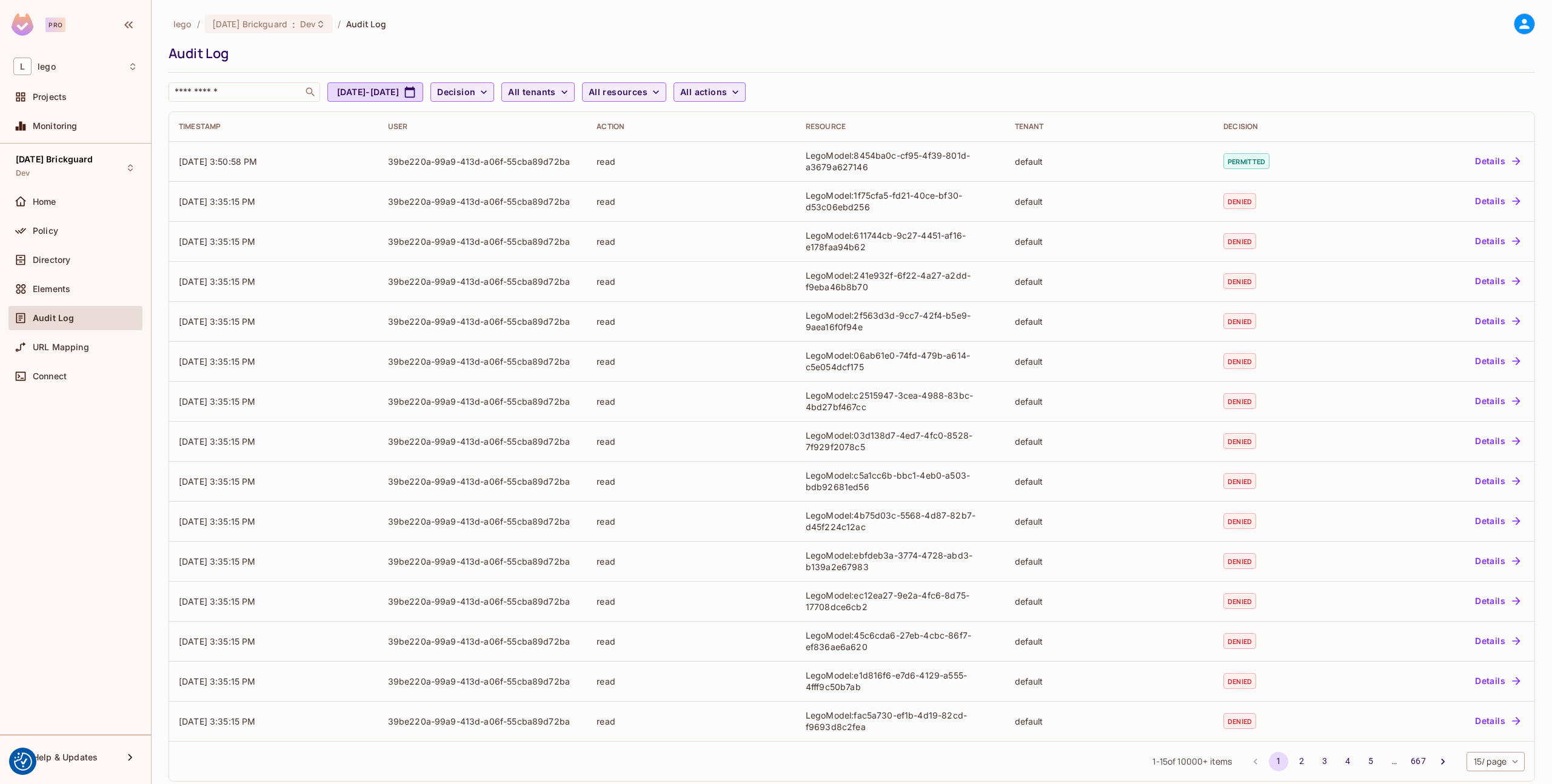
click at [1049, 88] on div "​ Jul 20, 2025 - Aug 20, 2025 Decision All tenants All resources All actions" at bounding box center [848, 92] width 1361 height 20
click at [1301, 71] on div "lego / [DATE] Brickguard : Dev / Audit Log Audit Log ​ [DATE] - [DATE] Decision…" at bounding box center [851, 58] width 1367 height 89
click at [1419, 46] on div "Audit Log" at bounding box center [848, 53] width 1361 height 18
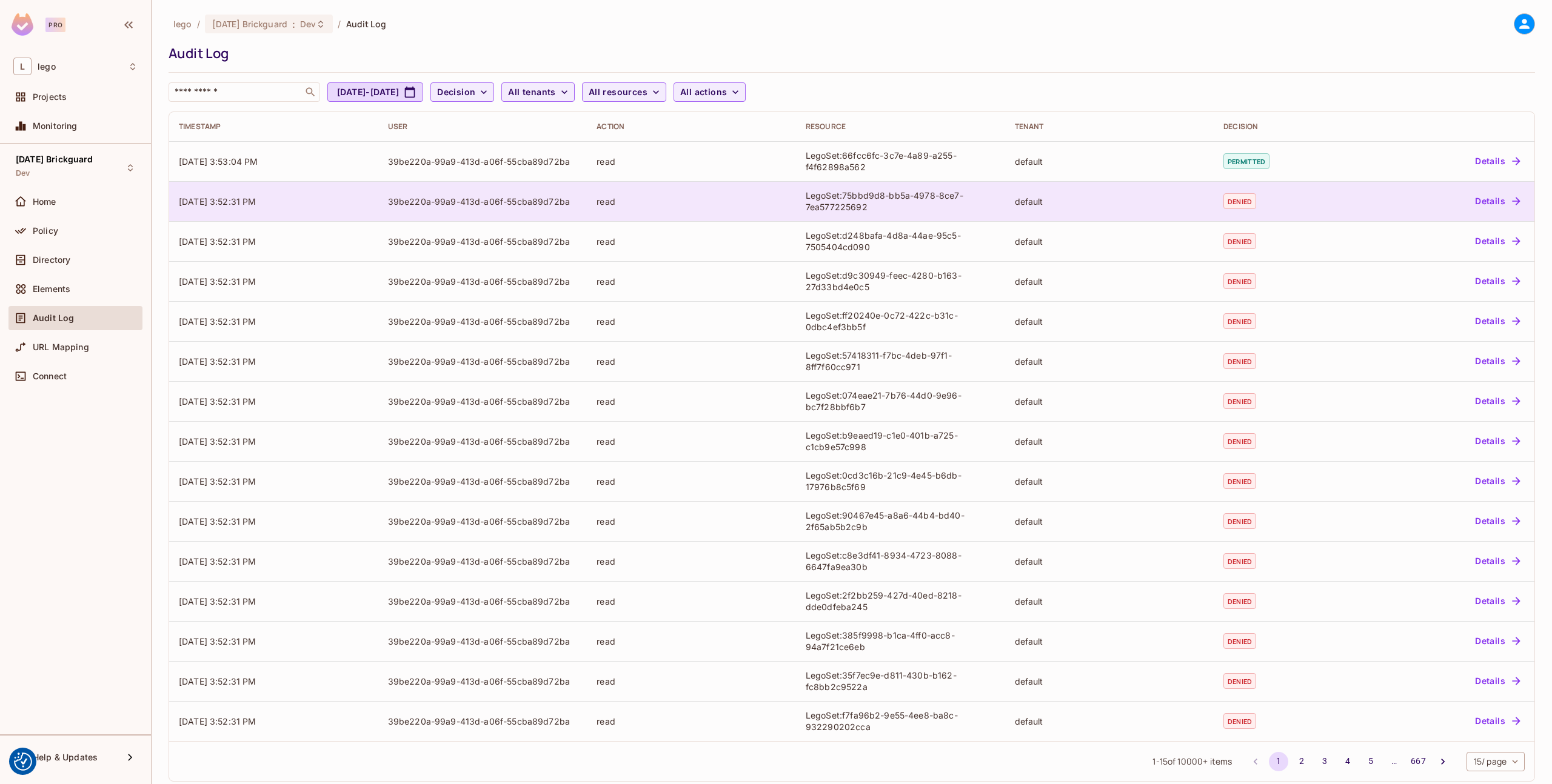
click at [1470, 203] on button "Details" at bounding box center [1497, 202] width 54 height 20
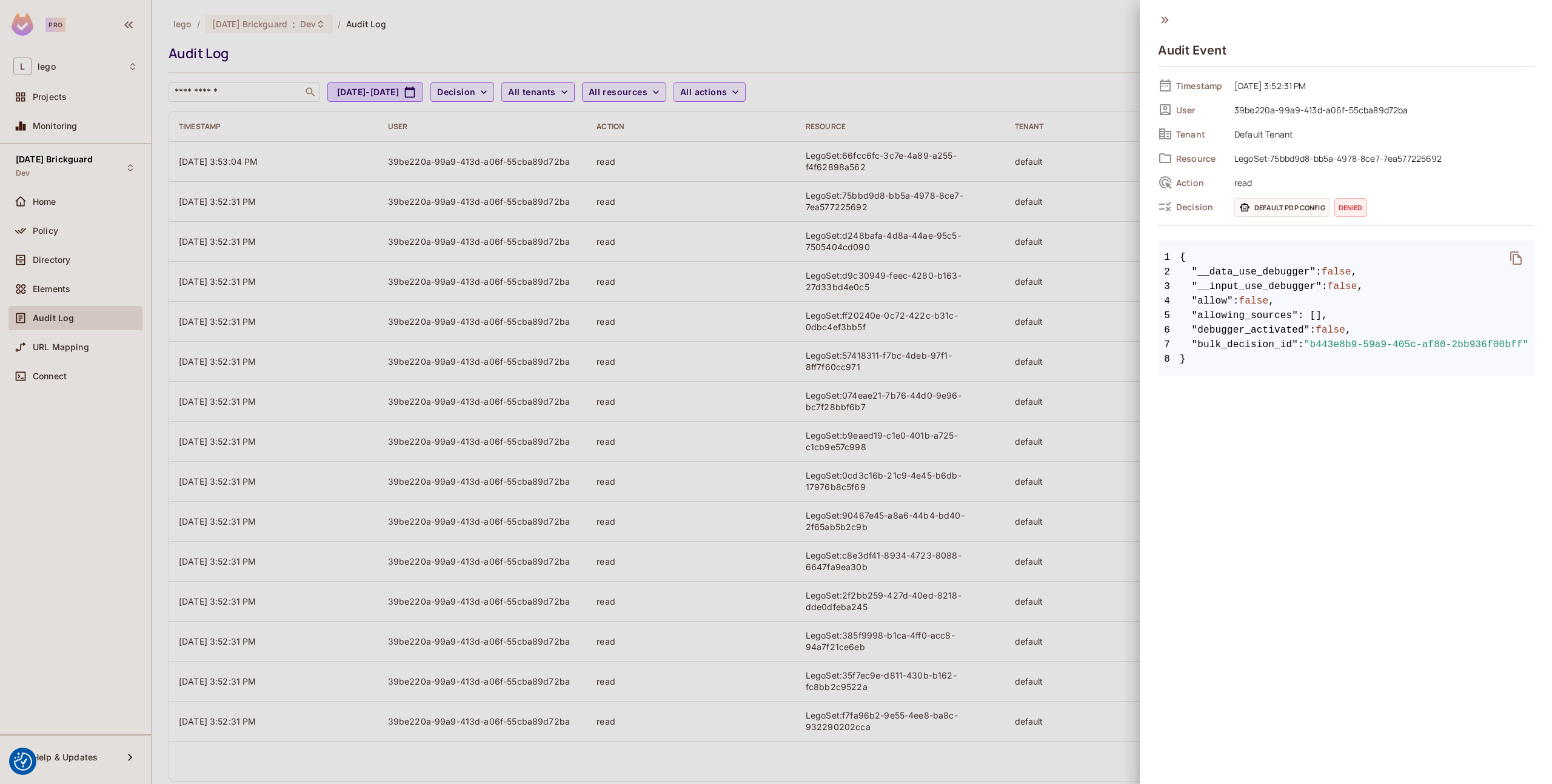
click at [1083, 86] on div at bounding box center [776, 392] width 1552 height 784
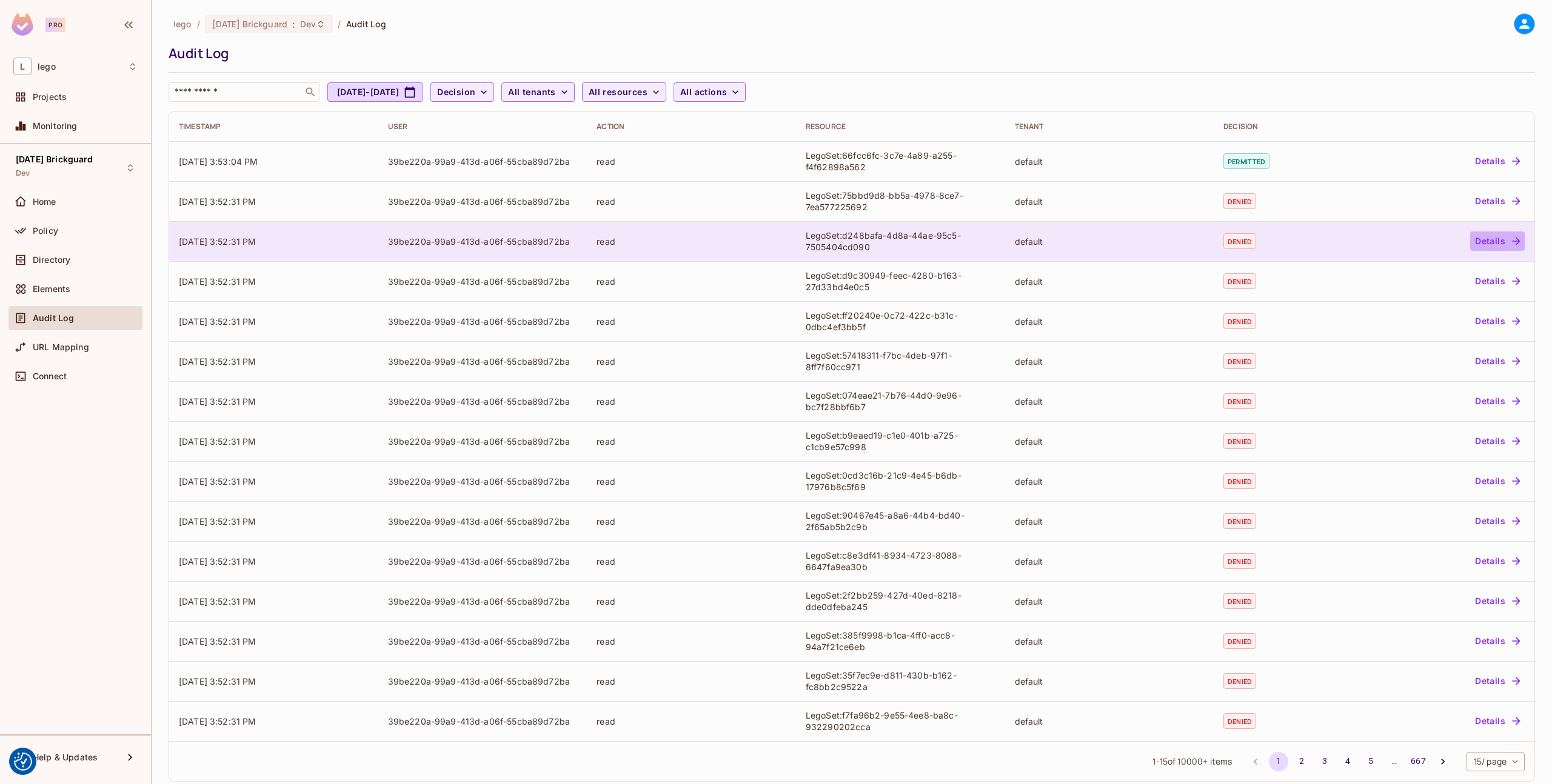
click at [1472, 233] on button "Details" at bounding box center [1497, 241] width 54 height 20
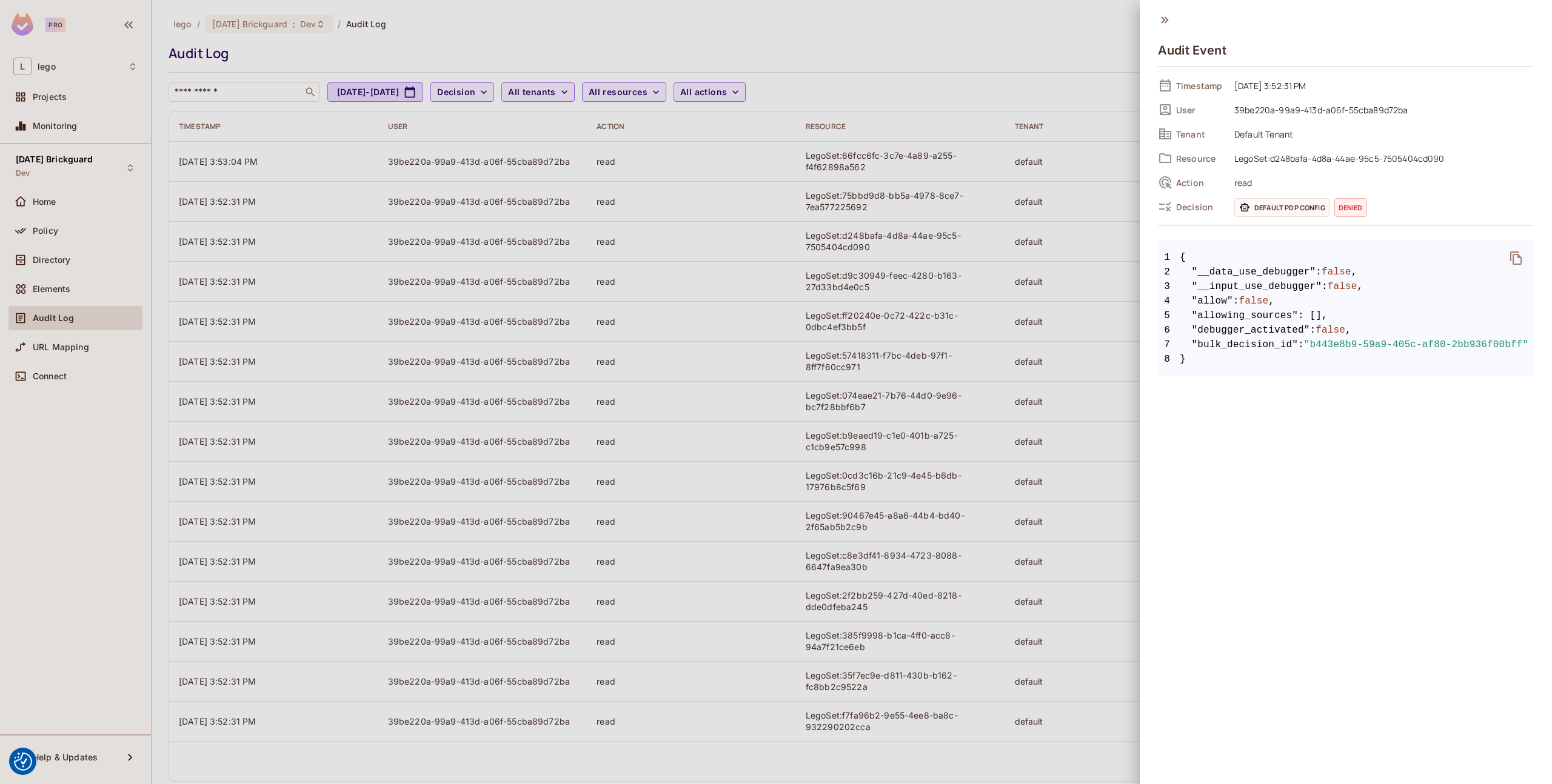
click at [1044, 111] on div at bounding box center [776, 392] width 1552 height 784
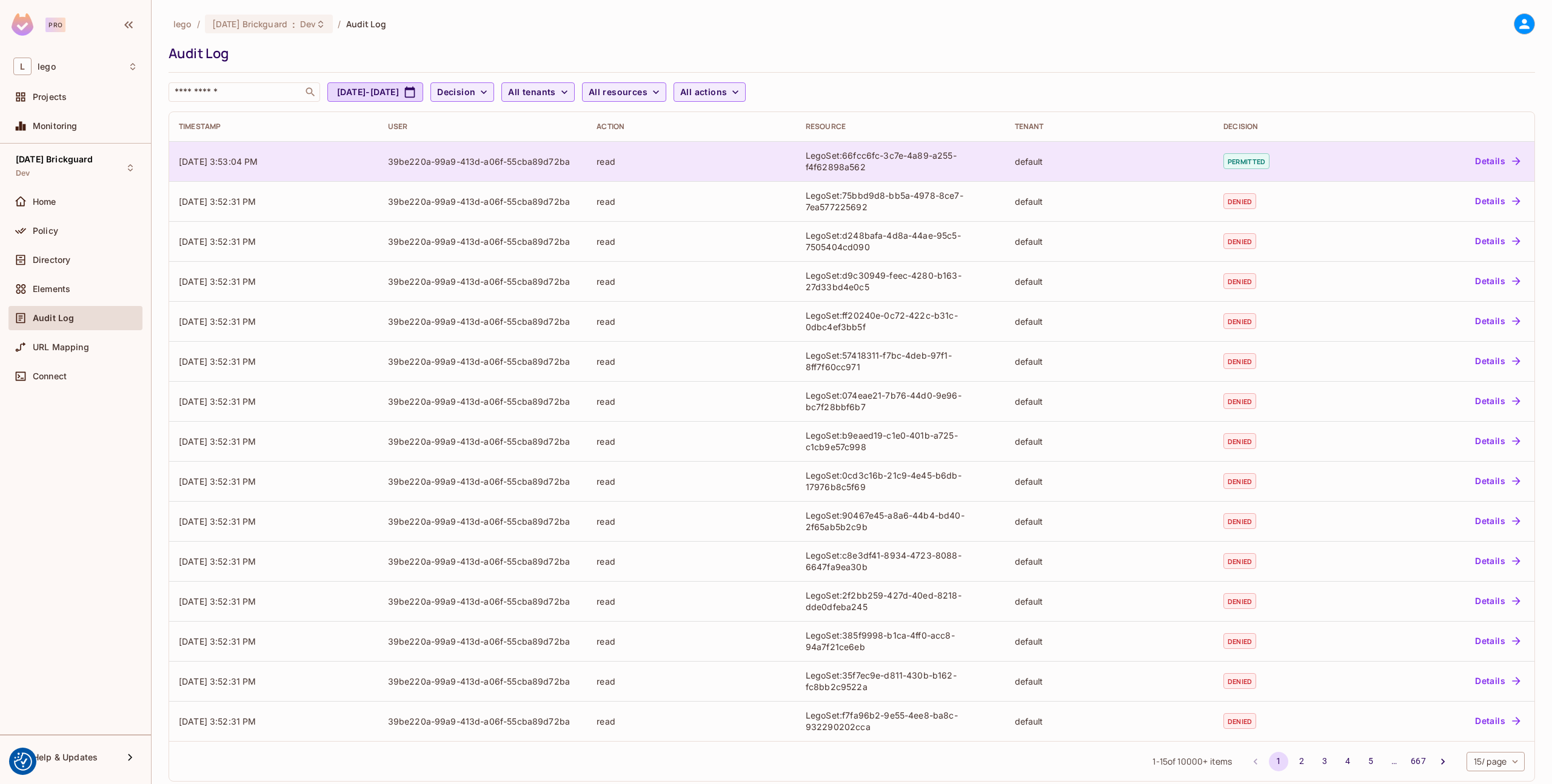
click at [1486, 157] on button "Details" at bounding box center [1497, 161] width 54 height 20
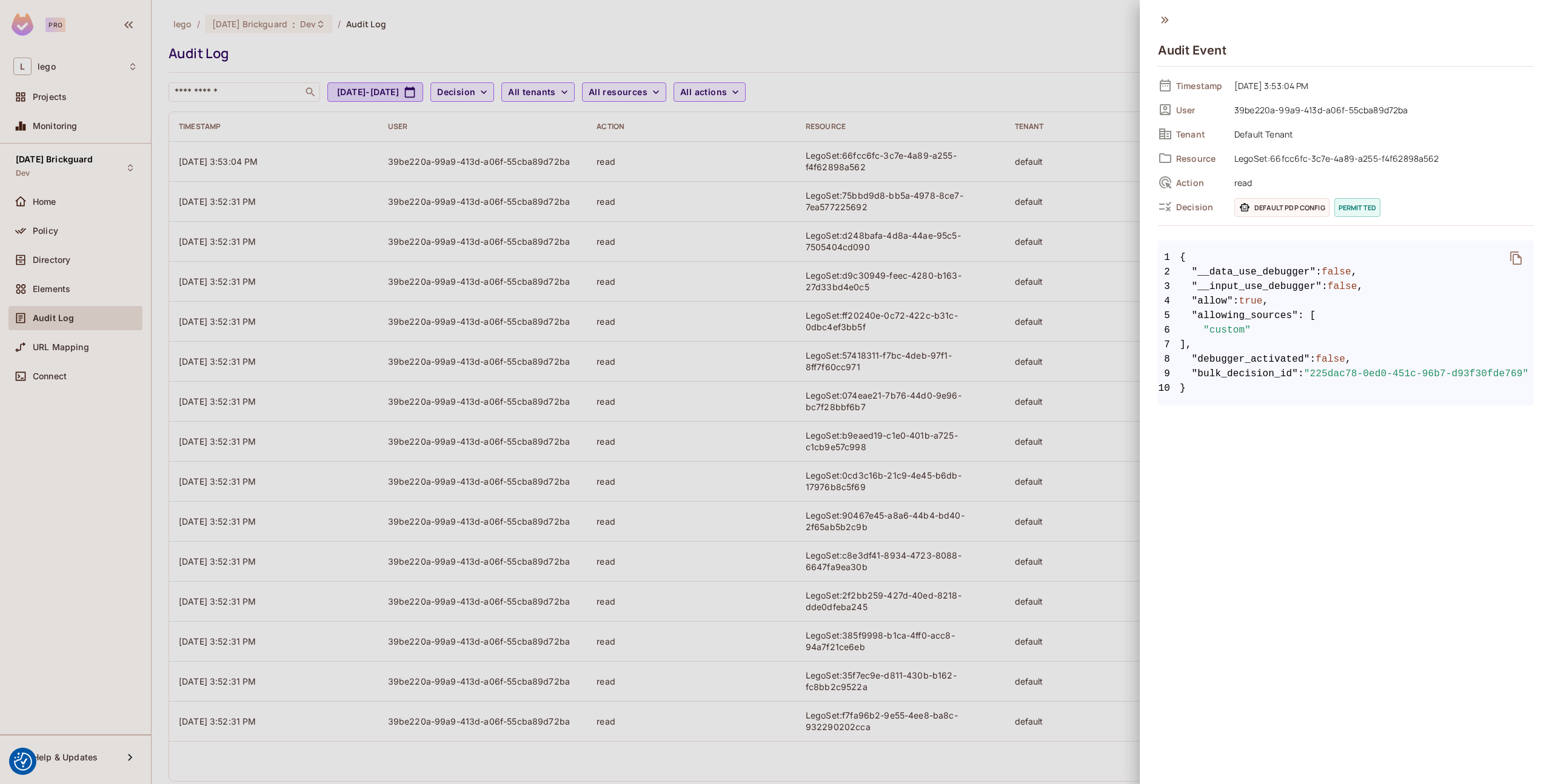
click at [1052, 95] on div at bounding box center [776, 392] width 1552 height 784
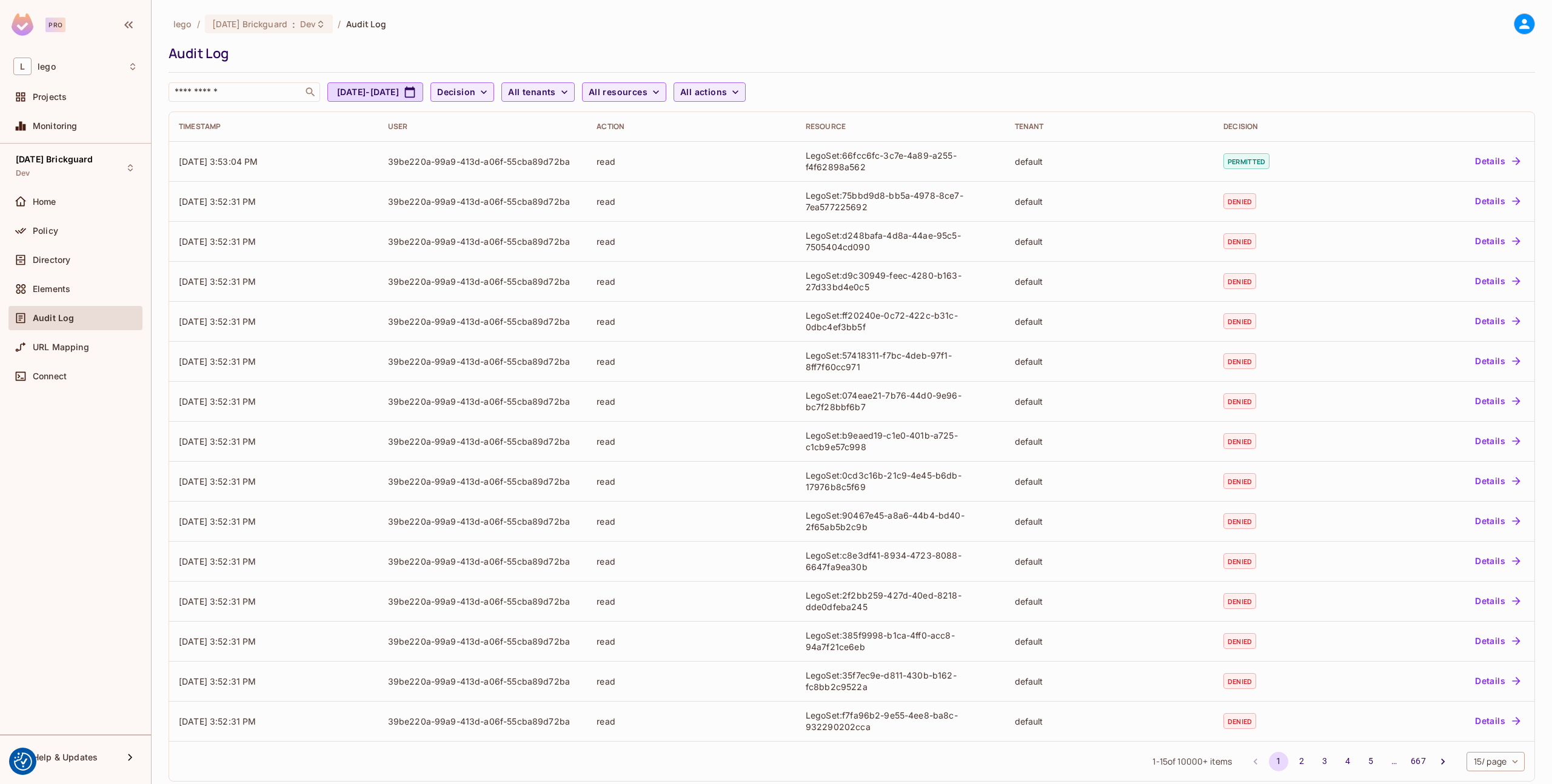
click at [1281, 61] on div "Audit Log" at bounding box center [848, 53] width 1361 height 18
click at [1377, 69] on div "lego / 08.01.11 Brickguard : Dev / Audit Log Audit Log ​ Jul 20, 2025 - Aug 20,…" at bounding box center [851, 58] width 1367 height 89
click at [1109, 43] on div "lego / 08.01.11 Brickguard : Dev / Audit Log Audit Log ​ Jul 20, 2025 - Aug 20,…" at bounding box center [851, 58] width 1367 height 89
click at [1323, 28] on div "lego / 08.01.11 Brickguard : Dev / Audit Log" at bounding box center [851, 25] width 1367 height 22
click at [1094, 772] on div "1 - 15 of 10000 + items 1 2 3 4 5 … 667 15 / page ** ​" at bounding box center [852, 761] width 1366 height 40
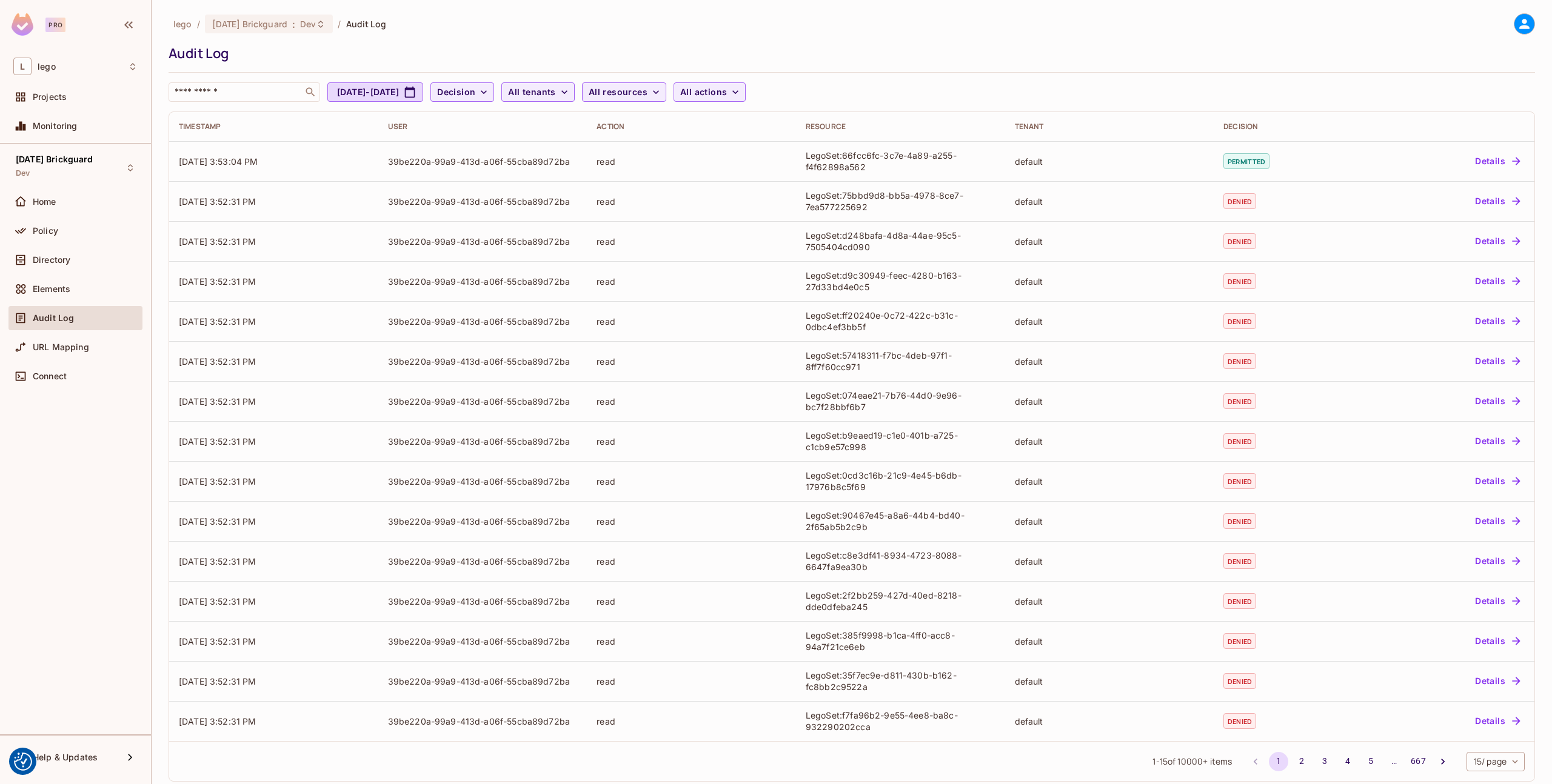
scroll to position [2, 0]
click at [270, 96] on input "text" at bounding box center [235, 91] width 127 height 12
click at [648, 92] on span "All resources" at bounding box center [618, 91] width 59 height 15
click at [622, 301] on div at bounding box center [776, 392] width 1552 height 784
click at [879, 43] on div "lego / 08.01.11 Brickguard : Dev / Audit Log Audit Log ​ Jul 20, 2025 - Aug 20,…" at bounding box center [851, 58] width 1367 height 89
